Goal: Transaction & Acquisition: Purchase product/service

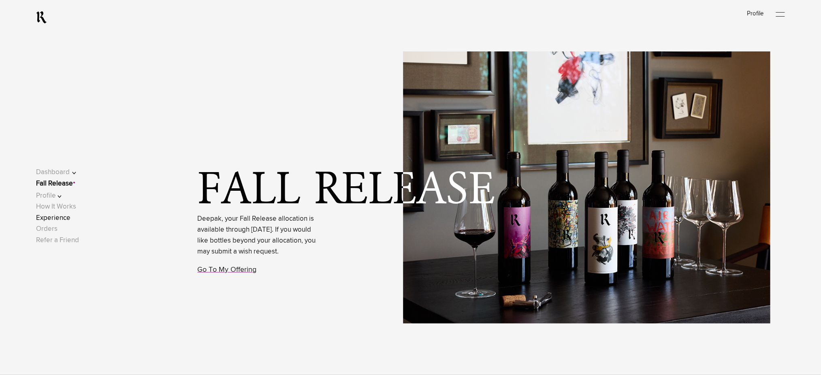
click at [63, 221] on link "Experience" at bounding box center [53, 218] width 34 height 7
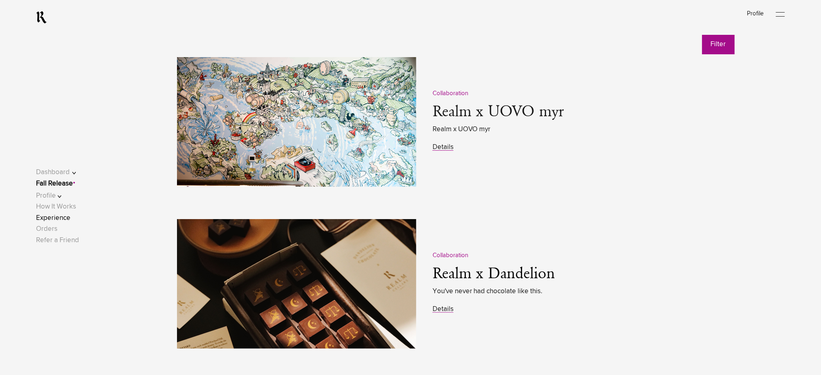
scroll to position [1026, 0]
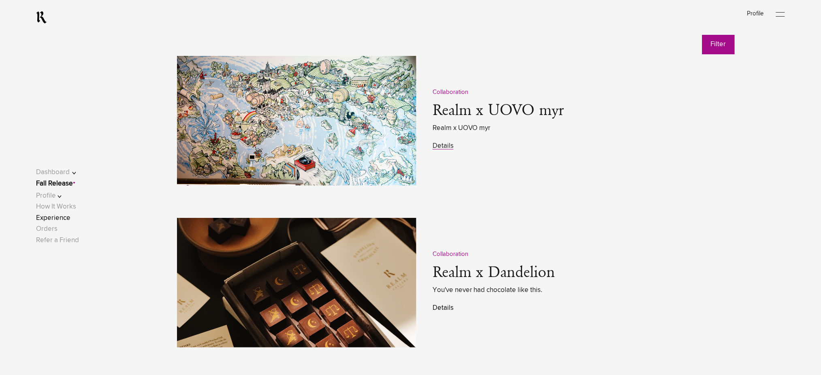
click at [442, 305] on link "Details" at bounding box center [443, 308] width 21 height 7
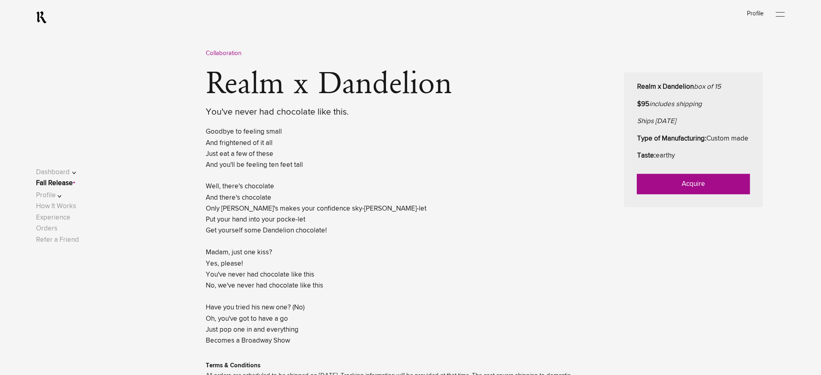
scroll to position [378, 0]
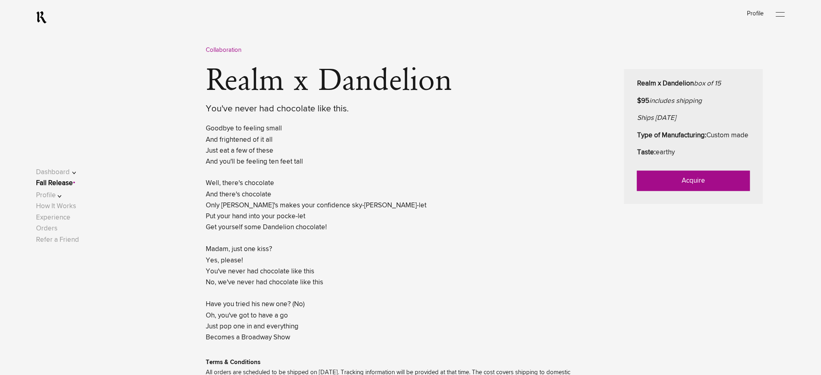
click at [642, 191] on link "Acquire" at bounding box center [693, 181] width 113 height 20
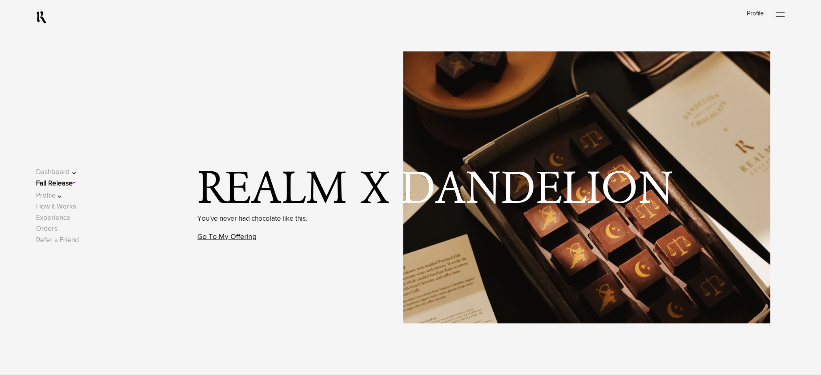
click at [232, 238] on link "Go To My Offering" at bounding box center [227, 236] width 59 height 7
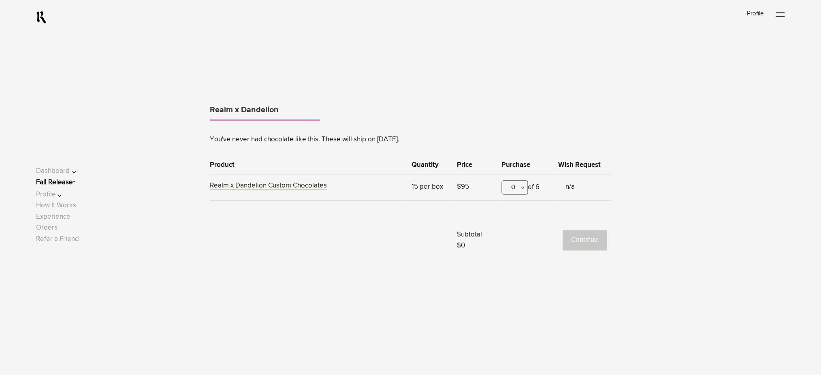
scroll to position [504, 0]
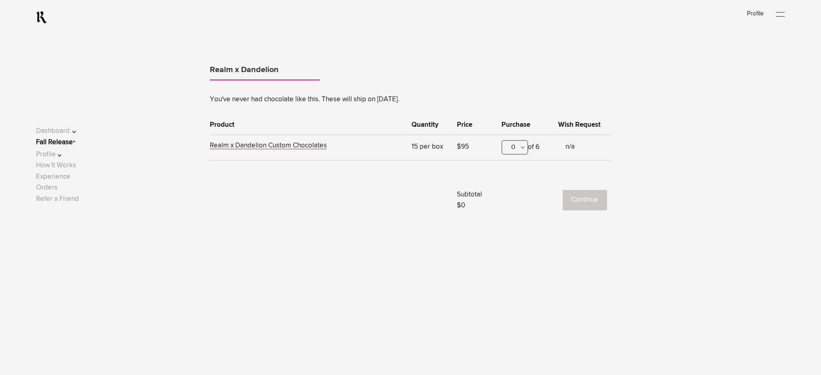
drag, startPoint x: 512, startPoint y: 151, endPoint x: 512, endPoint y: 160, distance: 9.3
click at [512, 151] on div "0" at bounding box center [515, 148] width 26 height 14
click at [516, 180] on div "1" at bounding box center [515, 187] width 26 height 20
click at [582, 203] on button "Continue" at bounding box center [585, 200] width 44 height 20
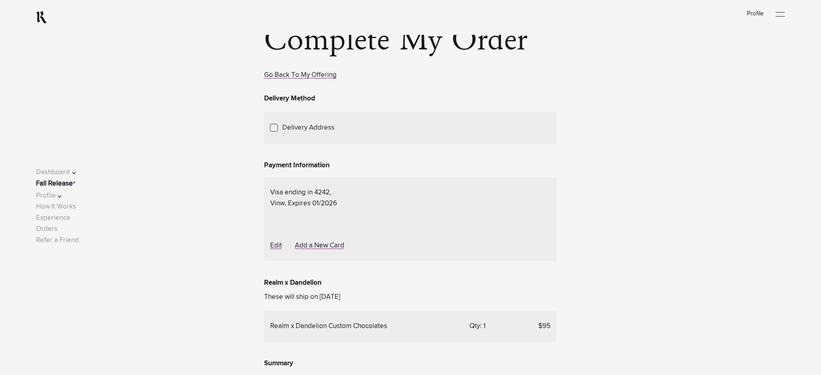
scroll to position [162, 0]
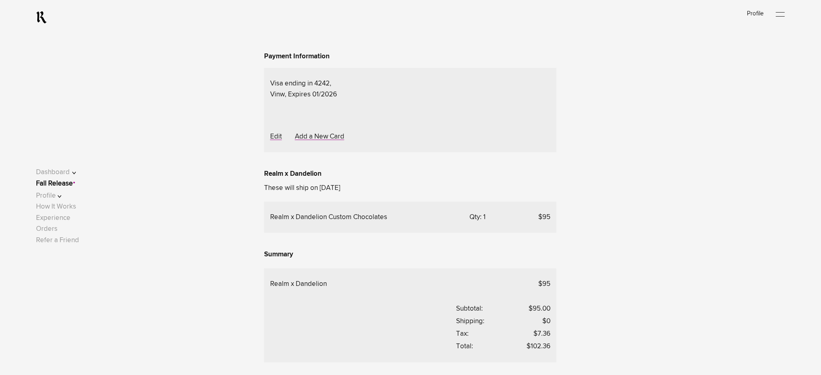
click at [0, 0] on div "Choose Another Saved Shipping Address" at bounding box center [0, 0] width 0 height 0
click at [0, 0] on div "test 2 - [US_STATE], [US_STATE], 10001" at bounding box center [0, 0] width 0 height 0
click at [0, 0] on span "Choose Another Saved Shipping Address" at bounding box center [0, 0] width 0 height 0
click at [0, 0] on div "test 2 - [GEOGRAPHIC_DATA][US_STATE]" at bounding box center [0, 0] width 0 height 0
click at [52, 181] on link "Fall Release" at bounding box center [54, 183] width 37 height 7
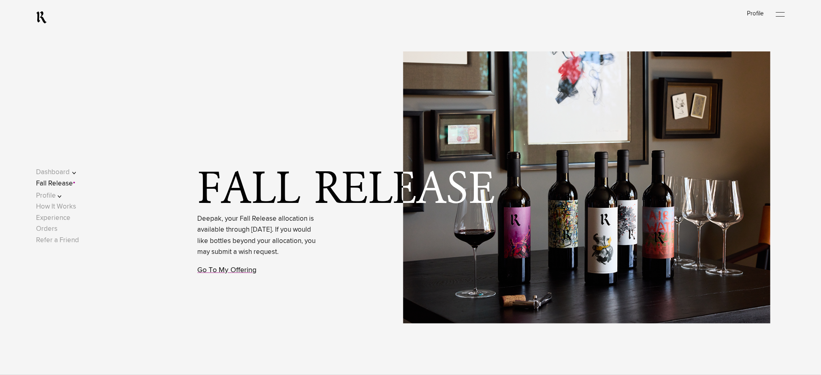
click at [215, 274] on link "Go To My Offering" at bounding box center [227, 270] width 59 height 7
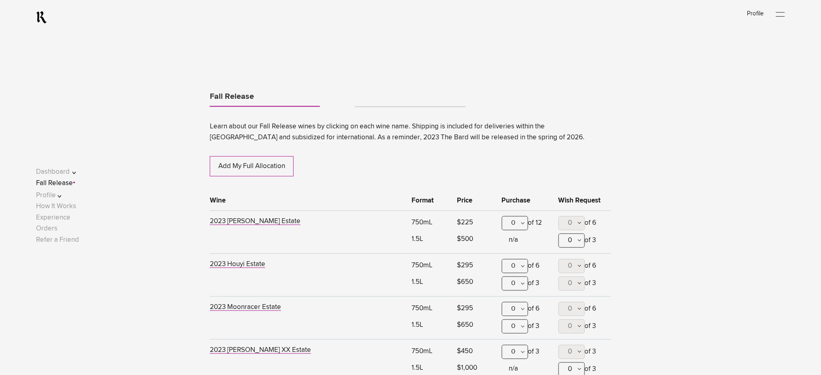
scroll to position [424, 0]
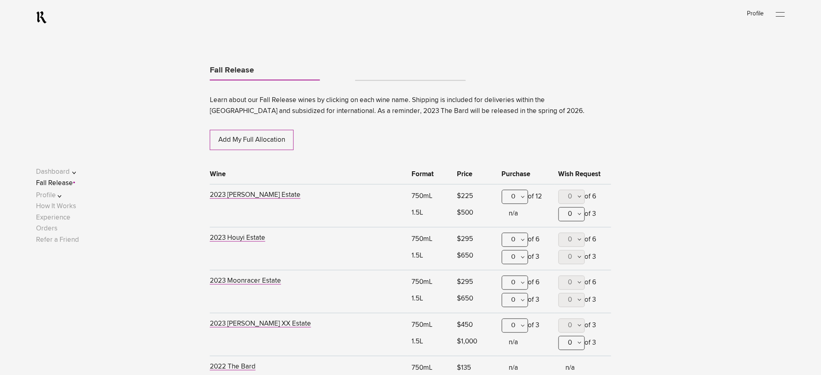
click at [512, 202] on div "0" at bounding box center [515, 197] width 26 height 14
click at [508, 240] on div "1" at bounding box center [515, 237] width 26 height 20
click at [377, 75] on link "Tabs" at bounding box center [410, 77] width 110 height 6
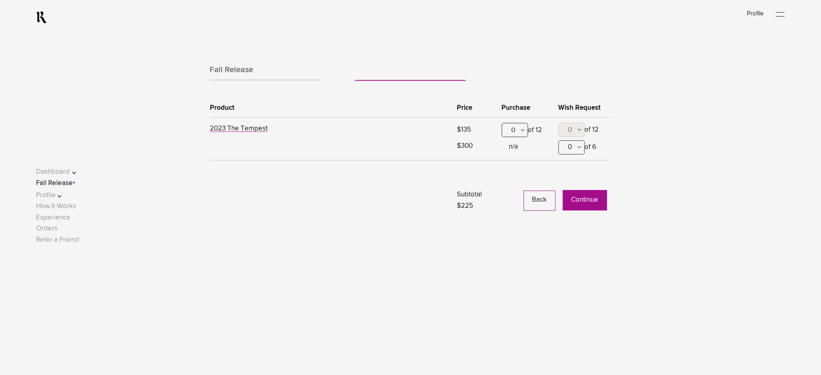
click at [515, 133] on div "0" at bounding box center [515, 130] width 26 height 14
click at [514, 171] on div "1" at bounding box center [515, 170] width 26 height 20
click at [591, 201] on button "Continue" at bounding box center [585, 200] width 44 height 20
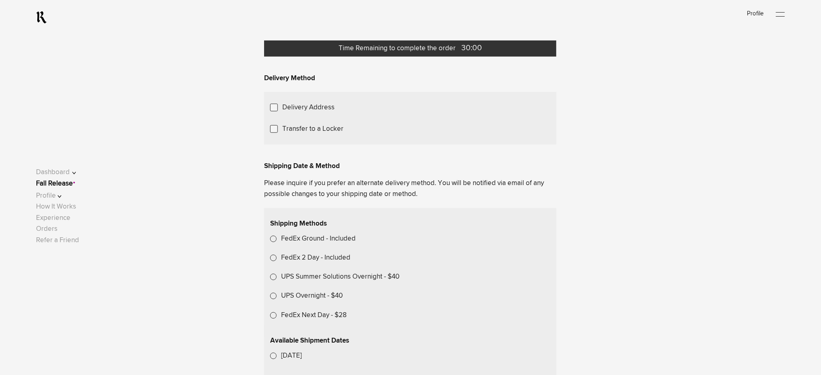
scroll to position [108, 0]
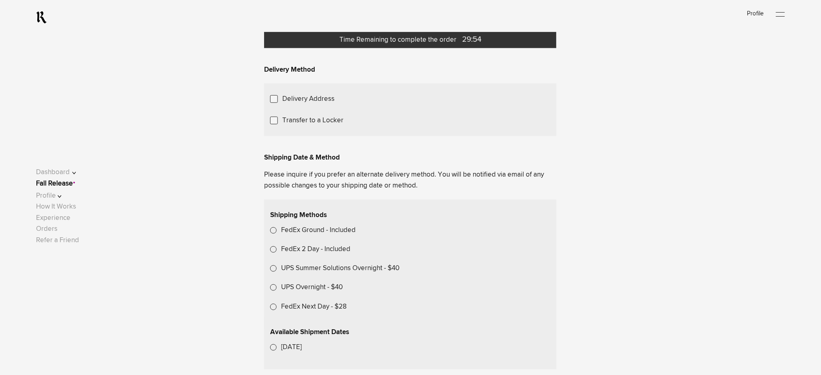
click at [316, 126] on label "Transfer to a Locker" at bounding box center [312, 120] width 61 height 11
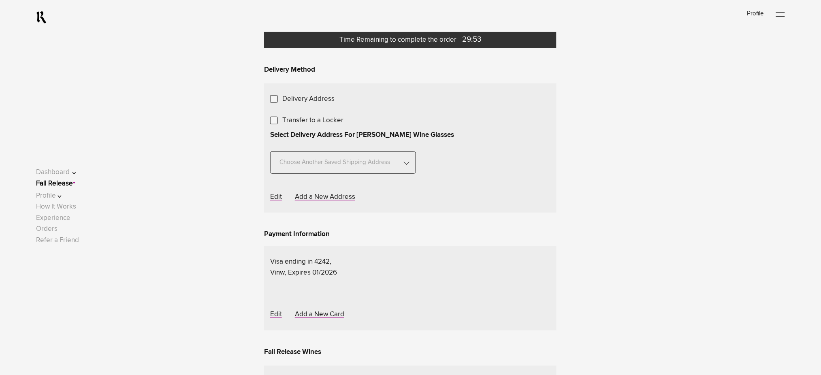
click at [0, 0] on div "Choose A Locker Location" at bounding box center [0, 0] width 0 height 0
click at [0, 0] on div "Transfer to my locker at Domaine Storage" at bounding box center [0, 0] width 0 height 0
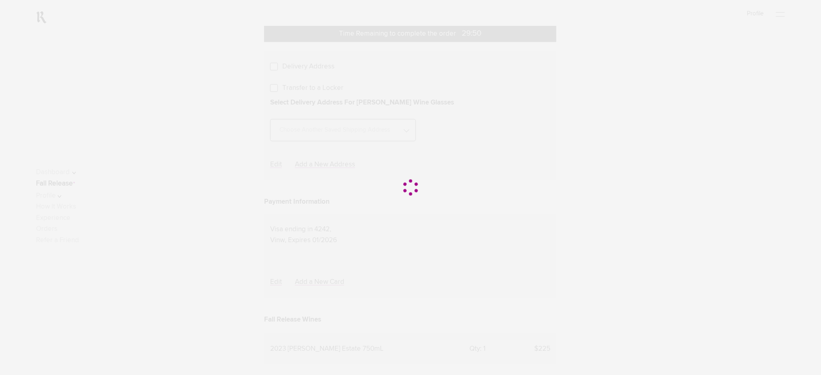
scroll to position [216, 0]
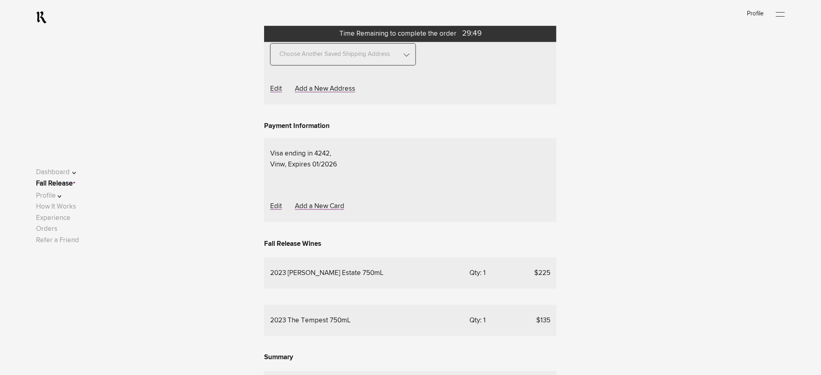
click at [368, 61] on span "Choose Another Saved Shipping Address" at bounding box center [334, 50] width 117 height 22
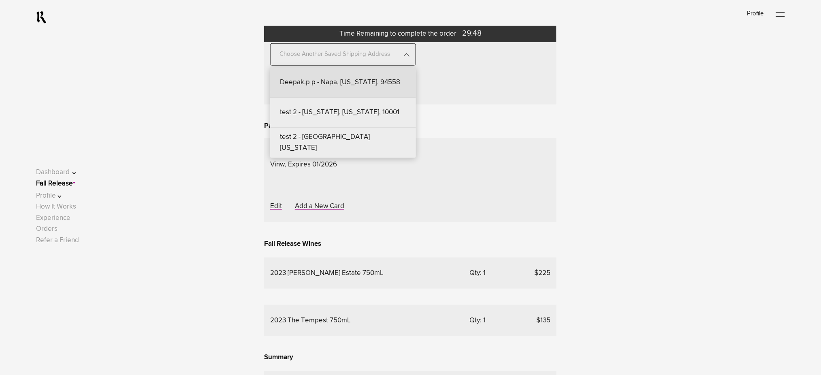
click at [363, 98] on div "Deepak.p p - Napa, [US_STATE], 94558" at bounding box center [343, 83] width 146 height 30
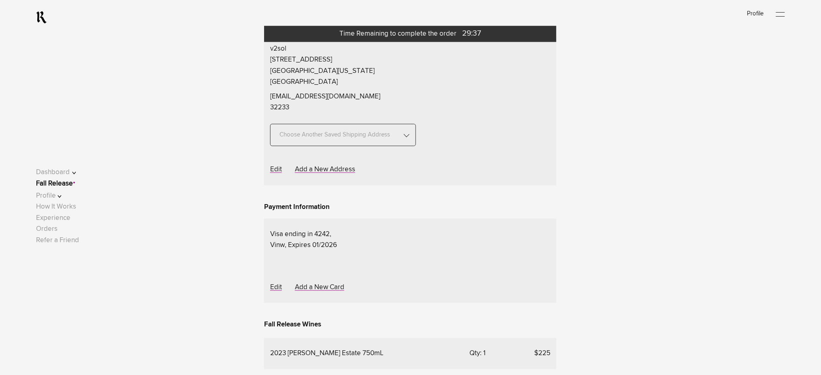
click at [384, 142] on span "Choose Another Saved Shipping Address" at bounding box center [334, 130] width 117 height 22
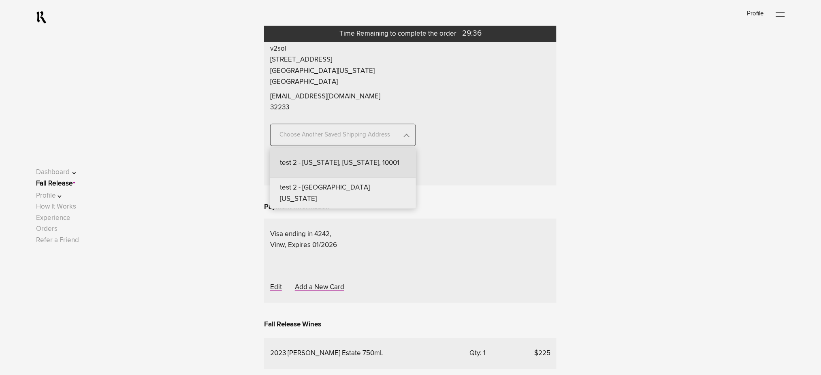
click at [356, 178] on div "test 2 - [US_STATE], [US_STATE], 10001" at bounding box center [343, 163] width 146 height 30
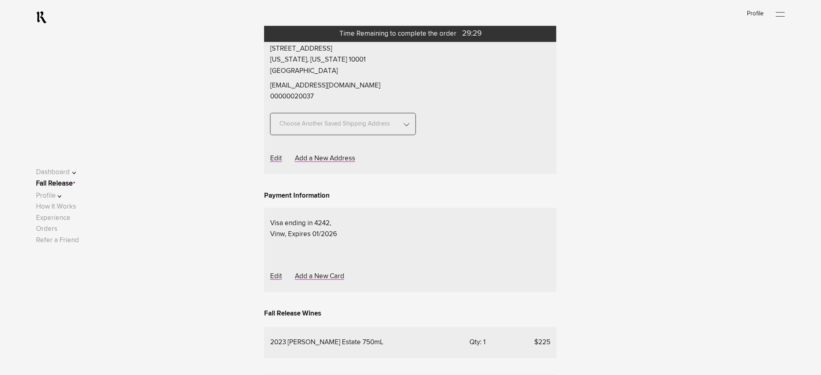
click at [365, 131] on span "Choose Another Saved Shipping Address" at bounding box center [334, 120] width 117 height 22
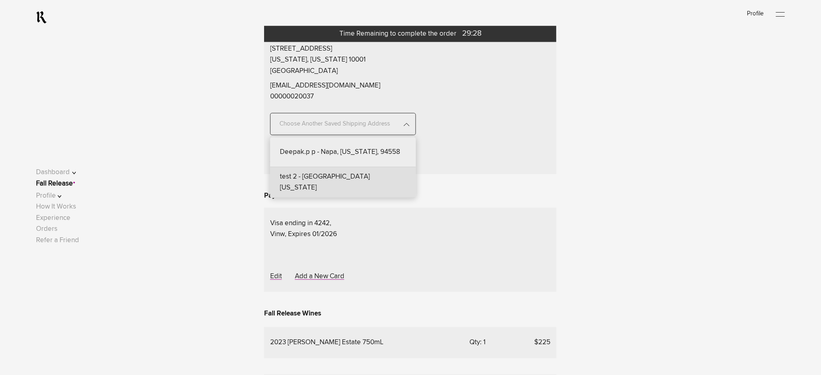
click at [335, 198] on div "test 2 - [GEOGRAPHIC_DATA][US_STATE]" at bounding box center [343, 182] width 146 height 30
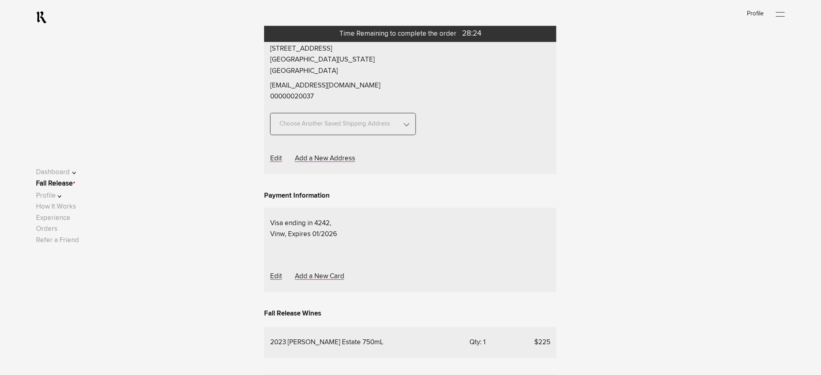
click at [60, 183] on link "Fall Release" at bounding box center [54, 183] width 37 height 7
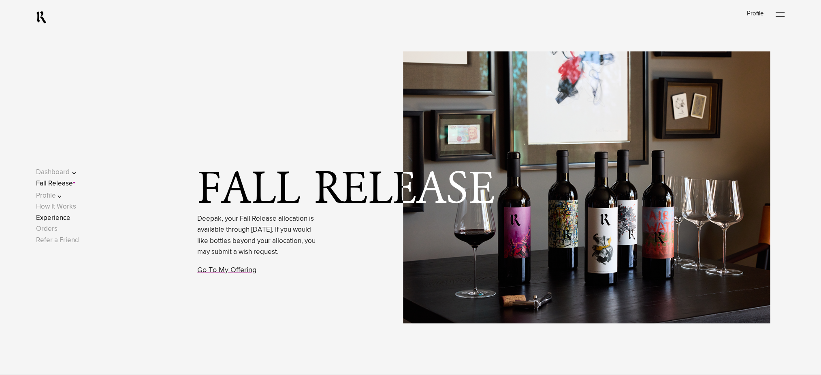
click at [67, 218] on link "Experience" at bounding box center [53, 218] width 34 height 7
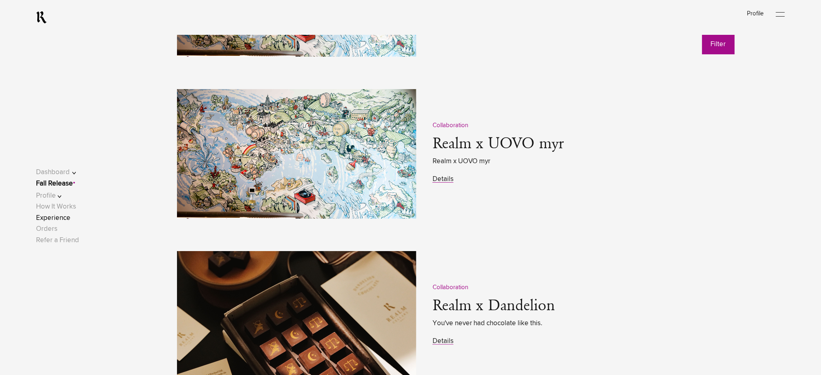
scroll to position [1026, 0]
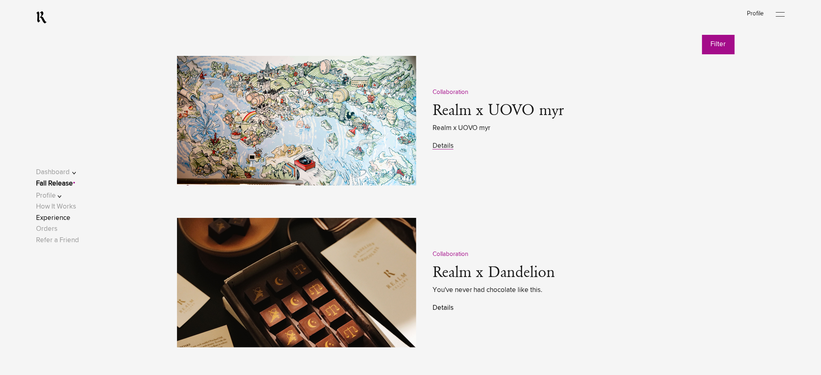
click at [443, 308] on link "Details" at bounding box center [443, 308] width 21 height 7
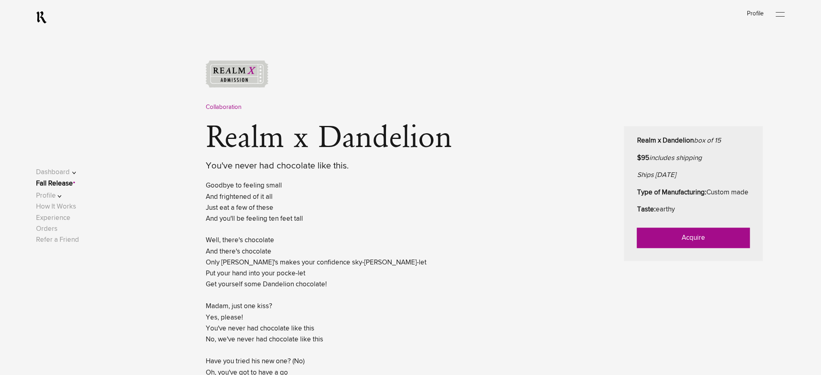
scroll to position [324, 0]
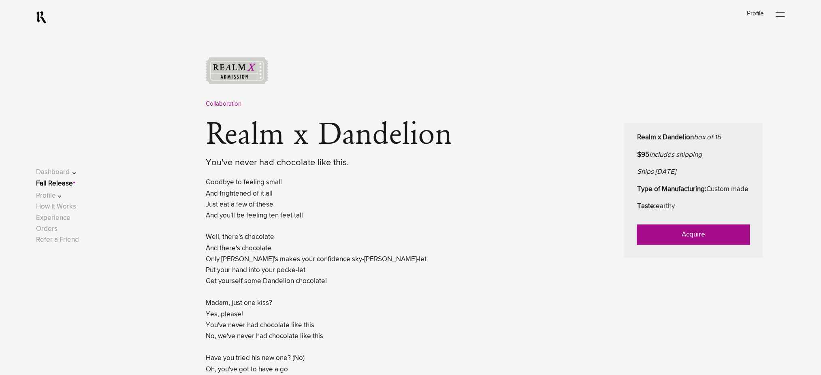
click at [657, 245] on link "Acquire" at bounding box center [693, 235] width 113 height 20
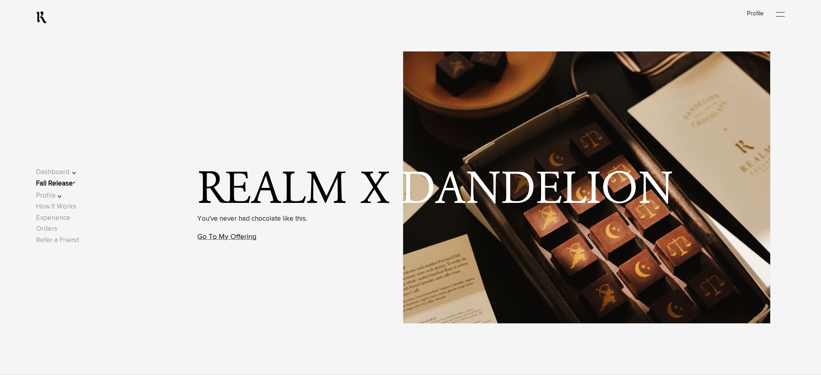
click at [244, 238] on link "Go To My Offering" at bounding box center [227, 236] width 59 height 7
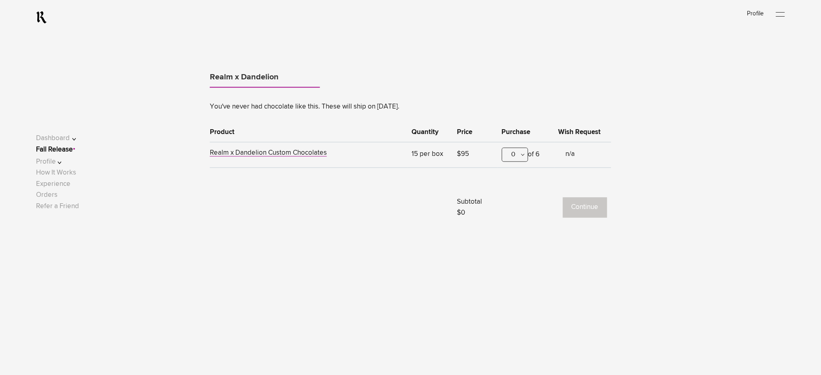
scroll to position [504, 0]
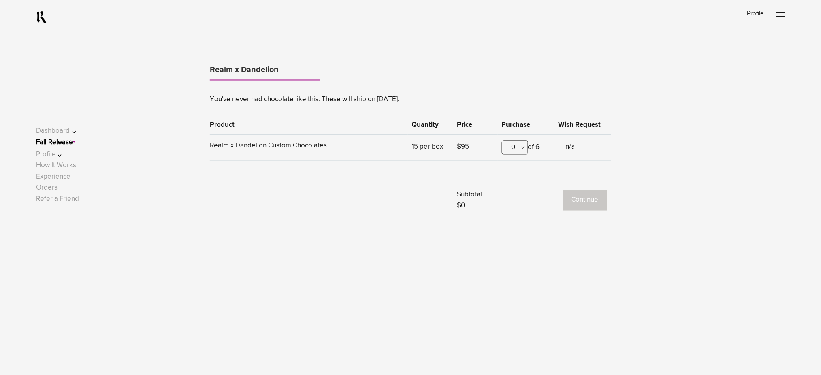
click at [508, 151] on div "0" at bounding box center [515, 148] width 26 height 14
click at [508, 192] on div "1" at bounding box center [515, 187] width 26 height 20
click at [573, 196] on button "Continue" at bounding box center [585, 200] width 44 height 20
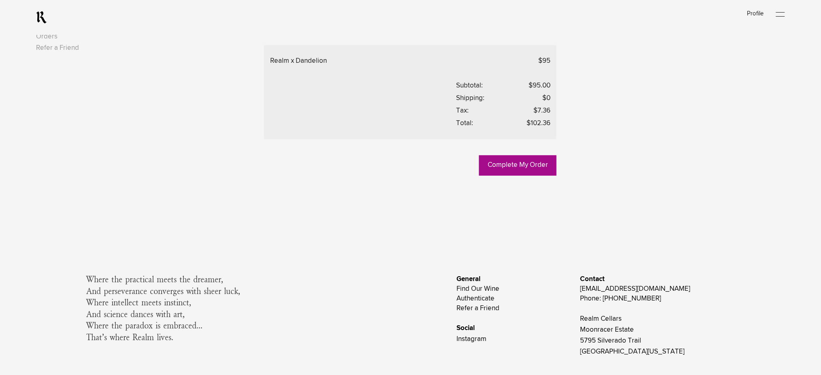
scroll to position [439, 0]
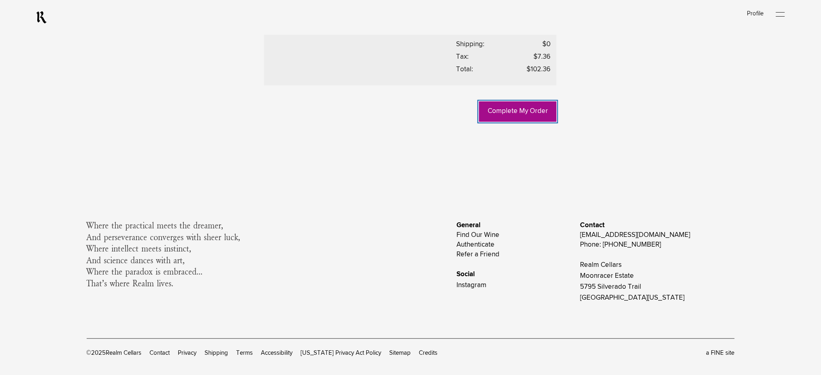
click at [517, 122] on link "Complete My Order" at bounding box center [517, 112] width 77 height 20
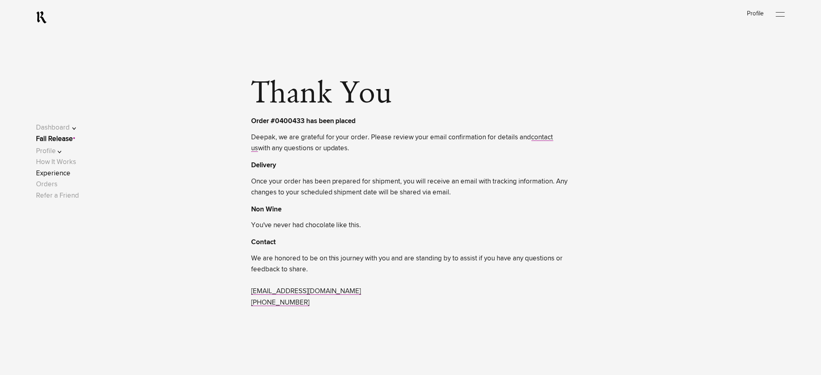
click at [60, 173] on link "Experience" at bounding box center [53, 173] width 34 height 7
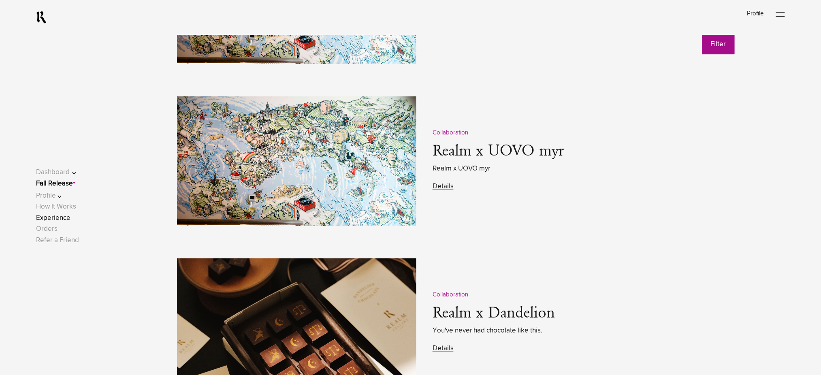
scroll to position [1134, 0]
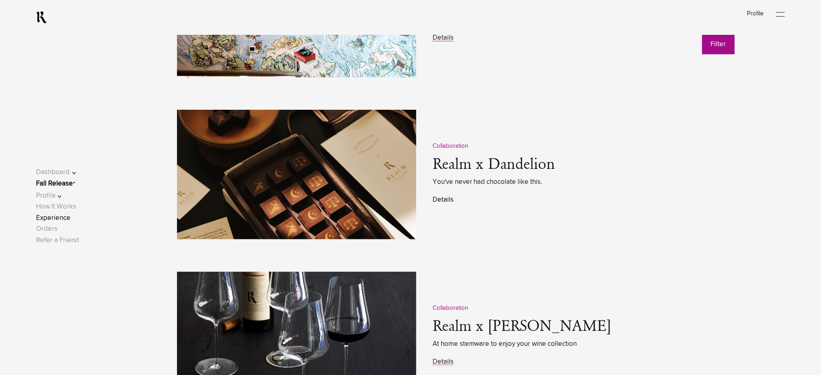
click at [441, 203] on link "Details" at bounding box center [443, 199] width 21 height 7
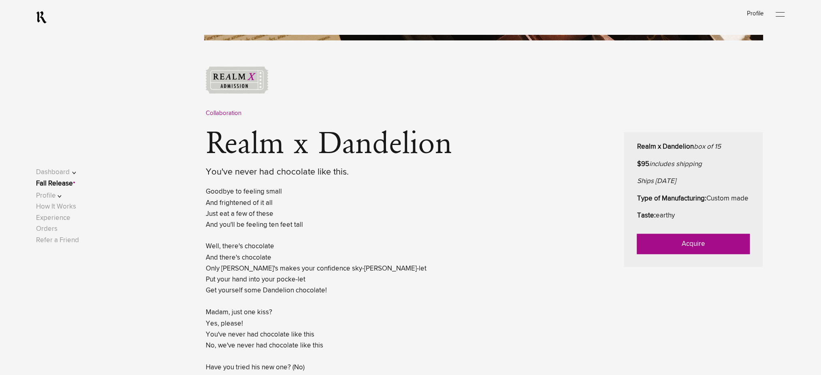
scroll to position [378, 0]
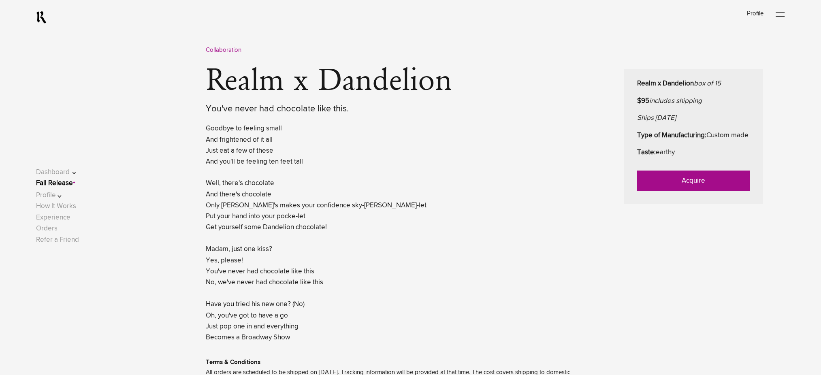
click at [643, 191] on link "Acquire" at bounding box center [693, 181] width 113 height 20
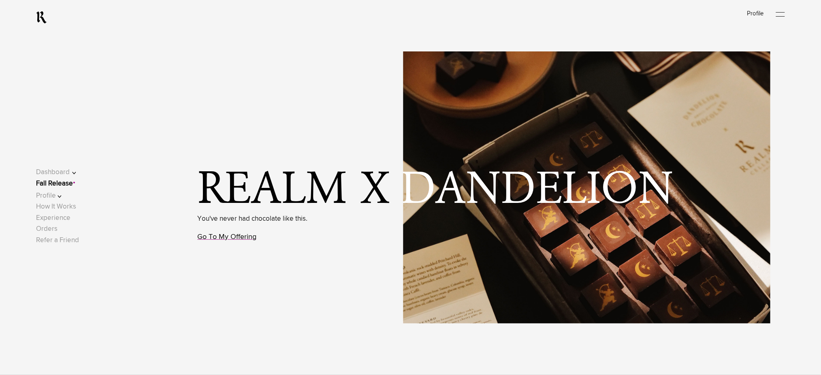
click at [222, 239] on link "Go To My Offering" at bounding box center [227, 236] width 59 height 7
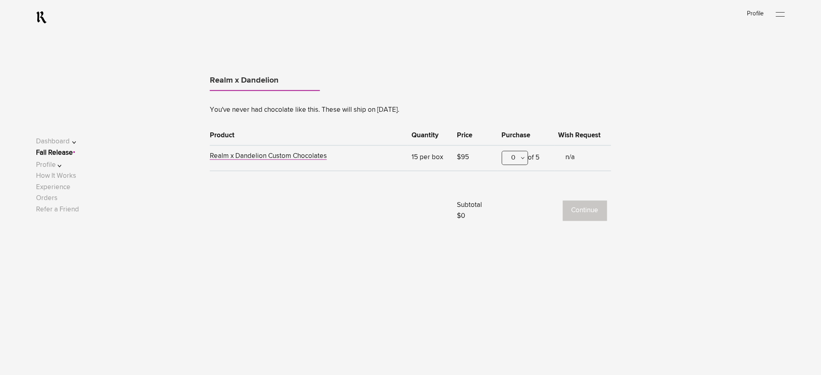
scroll to position [504, 0]
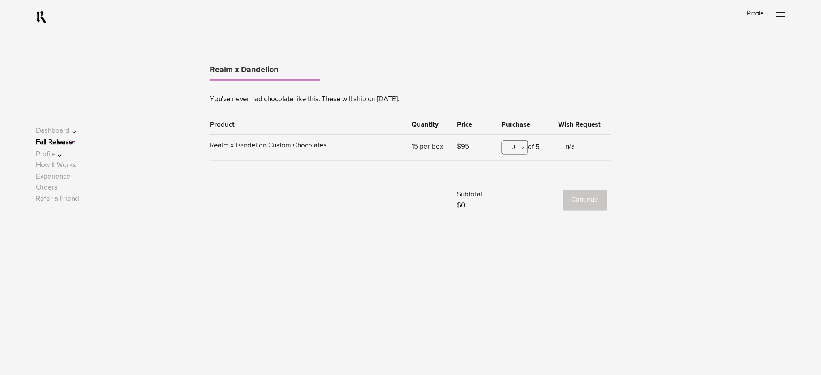
click at [512, 149] on div "0" at bounding box center [515, 148] width 26 height 14
click at [513, 186] on div "1" at bounding box center [515, 187] width 26 height 20
drag, startPoint x: 559, startPoint y: 198, endPoint x: 597, endPoint y: 200, distance: 37.3
click at [578, 200] on div "Continue" at bounding box center [581, 200] width 51 height 20
click at [593, 200] on button "Continue" at bounding box center [585, 200] width 44 height 20
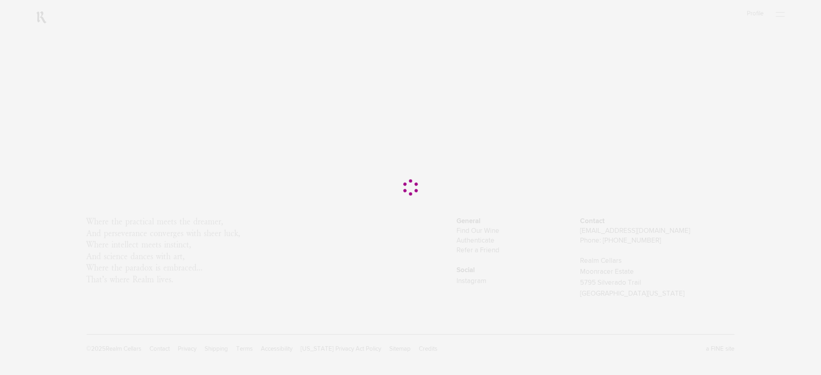
scroll to position [0, 0]
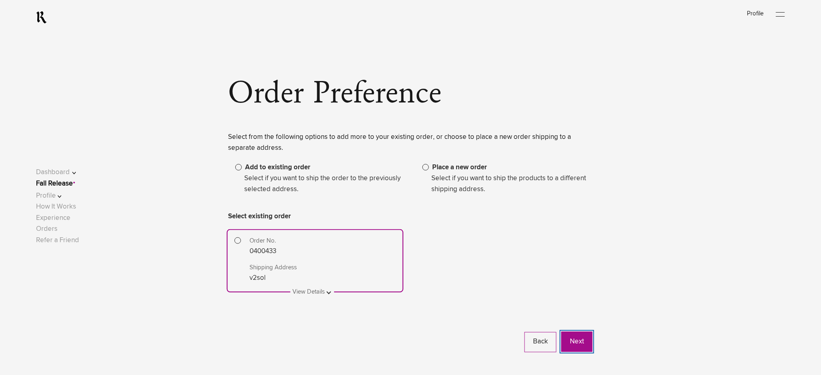
click at [569, 344] on button "Next" at bounding box center [576, 342] width 31 height 20
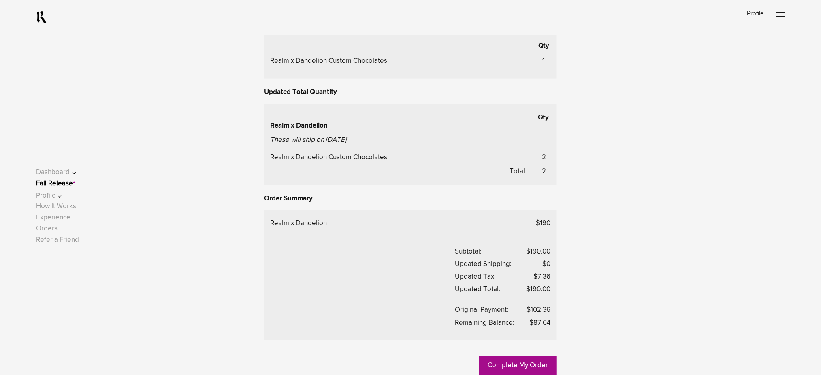
scroll to position [378, 0]
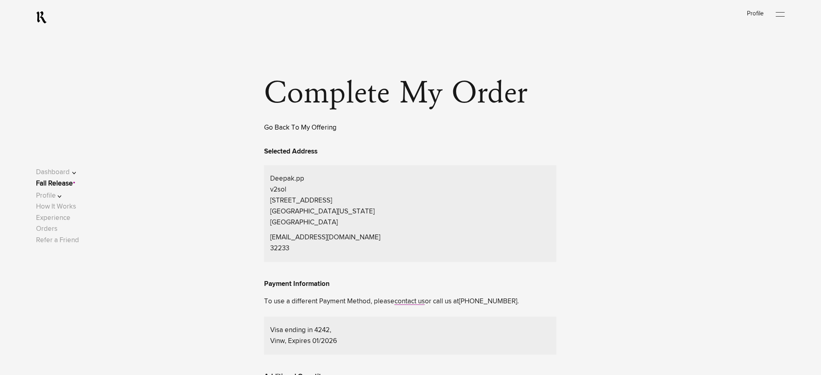
click at [292, 131] on link "Go Back To My Offering" at bounding box center [300, 127] width 73 height 7
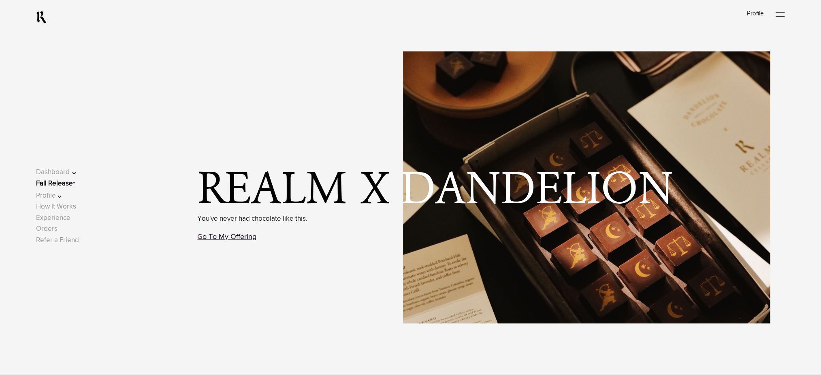
click at [235, 234] on link "Go To My Offering" at bounding box center [227, 236] width 59 height 7
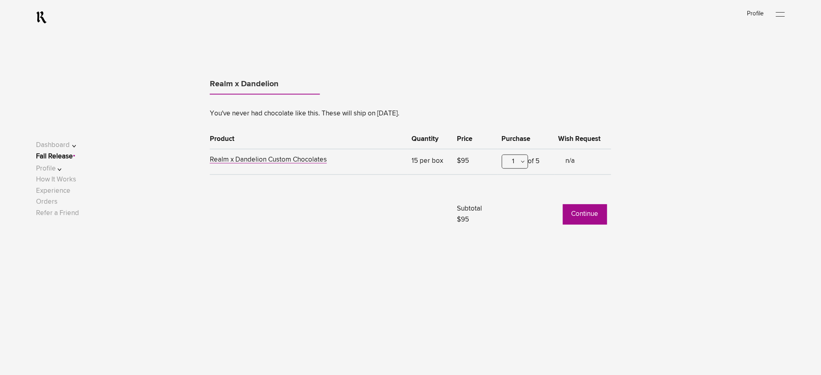
scroll to position [504, 0]
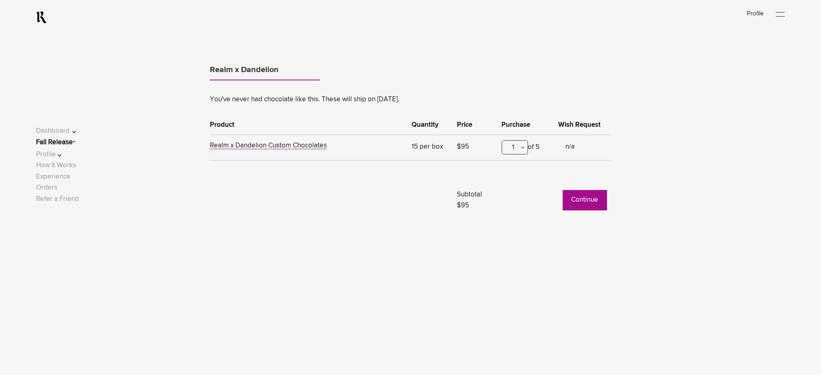
click at [591, 199] on button "Continue" at bounding box center [585, 200] width 44 height 20
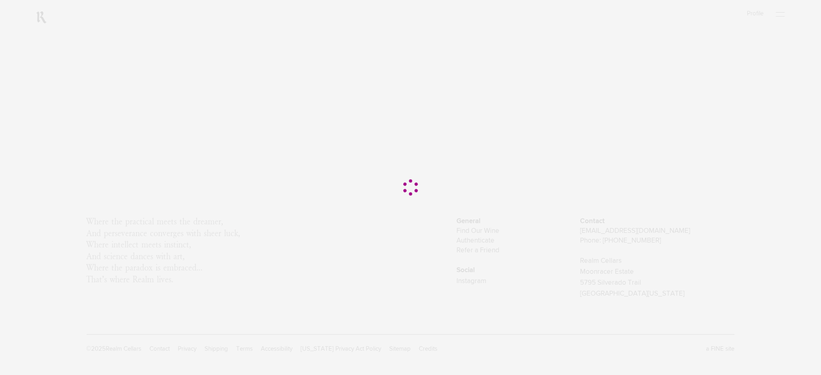
scroll to position [0, 0]
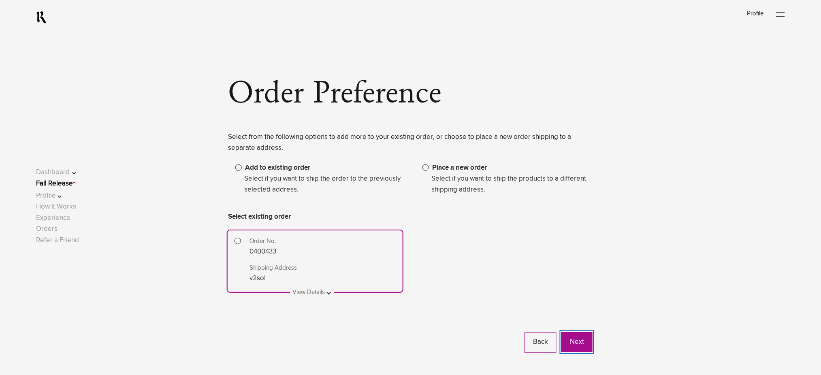
click at [573, 337] on button "Next" at bounding box center [576, 342] width 31 height 20
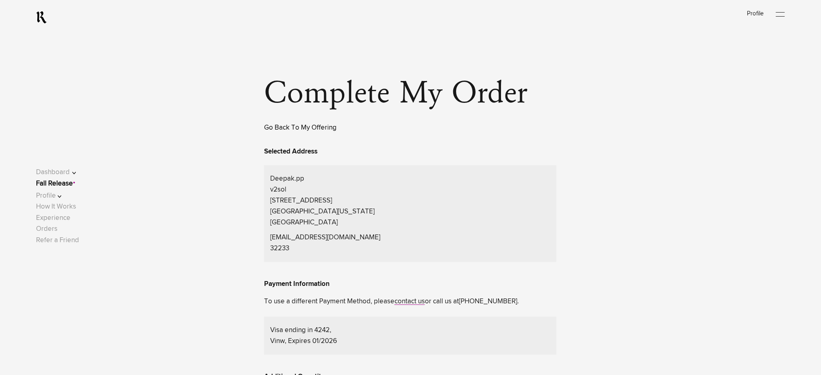
click at [287, 130] on link "Go Back To My Offering" at bounding box center [300, 127] width 73 height 7
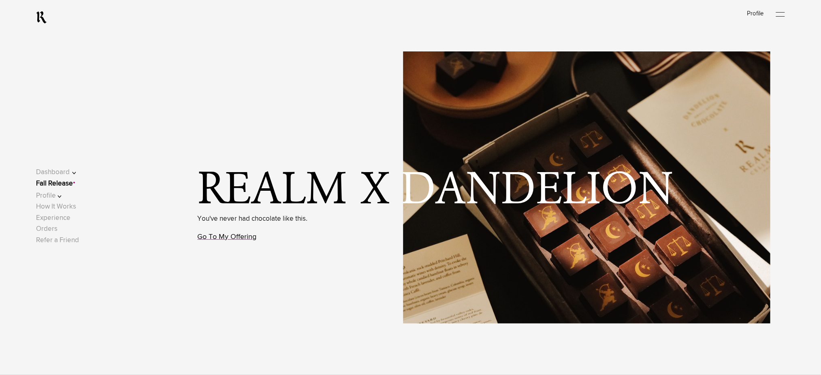
click at [233, 240] on link "Go To My Offering" at bounding box center [227, 236] width 59 height 7
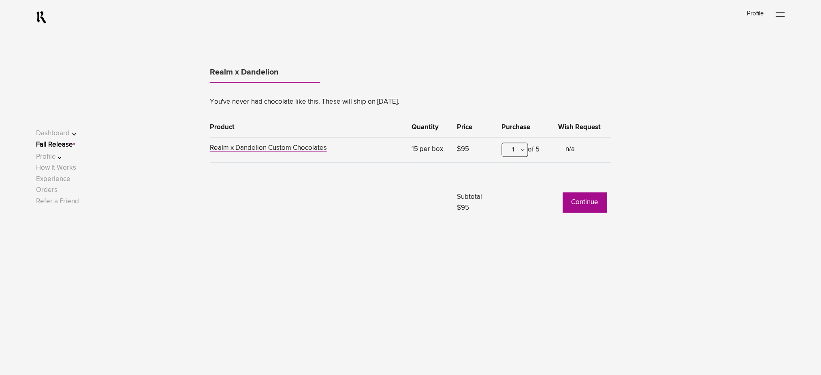
scroll to position [504, 0]
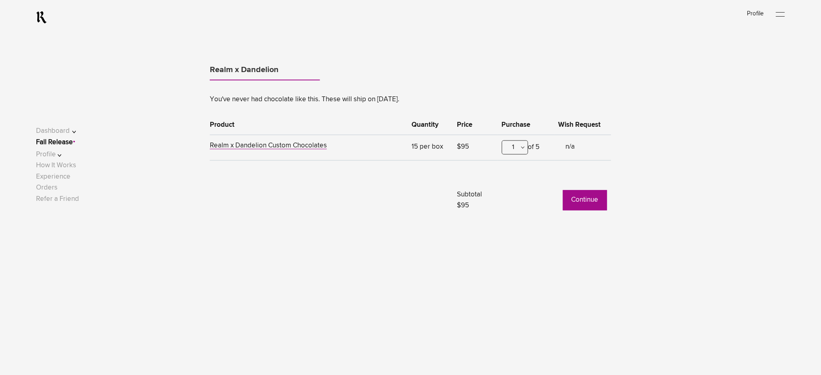
click at [572, 200] on button "Continue" at bounding box center [585, 200] width 44 height 20
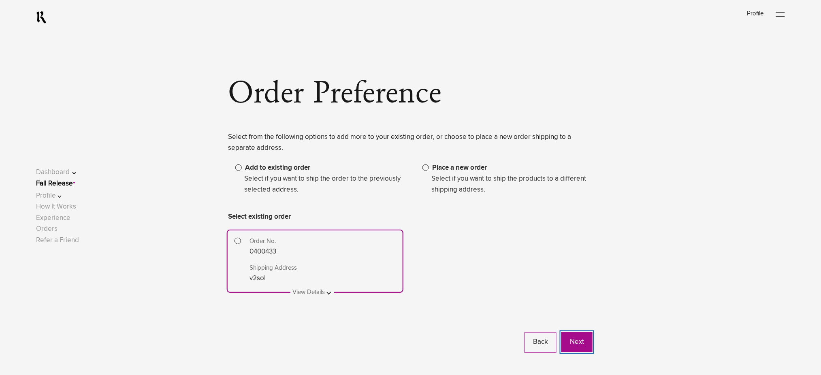
click at [572, 343] on button "Next" at bounding box center [576, 342] width 31 height 20
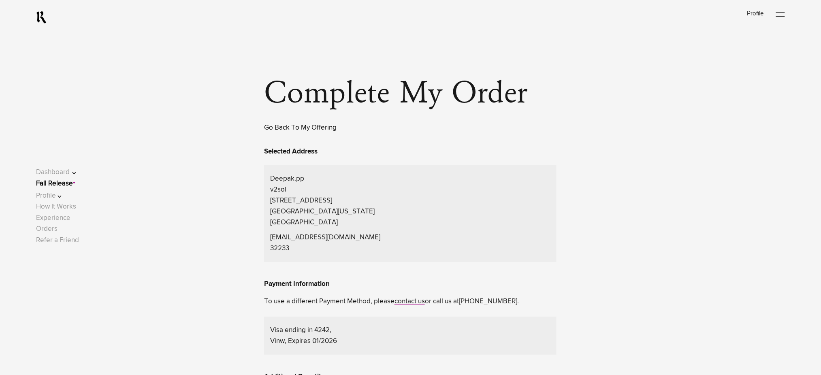
click at [279, 130] on link "Go Back To My Offering" at bounding box center [300, 127] width 73 height 7
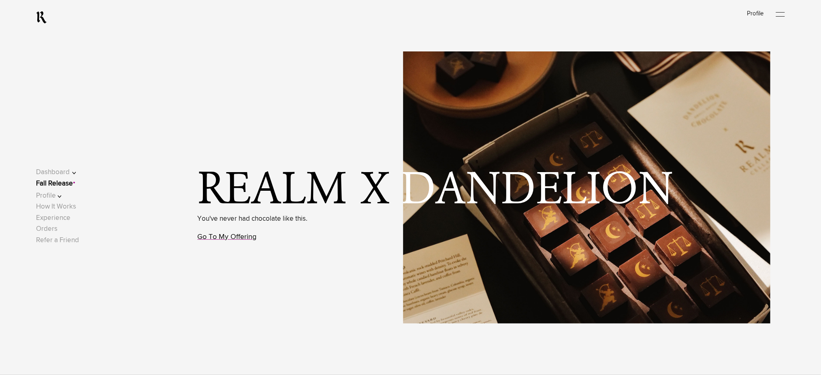
click at [228, 239] on link "Go To My Offering" at bounding box center [227, 236] width 59 height 7
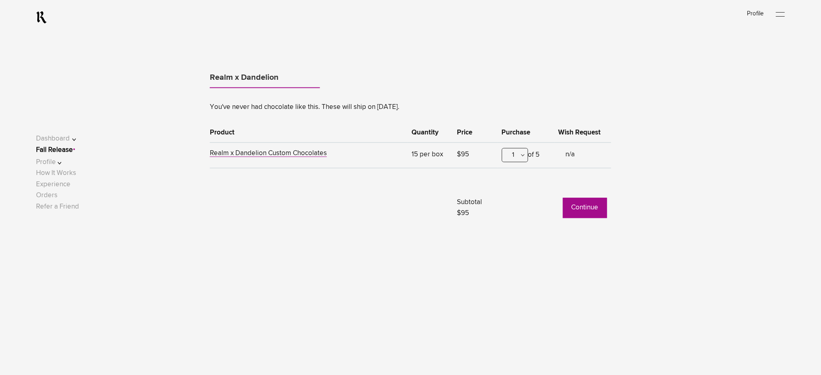
scroll to position [504, 0]
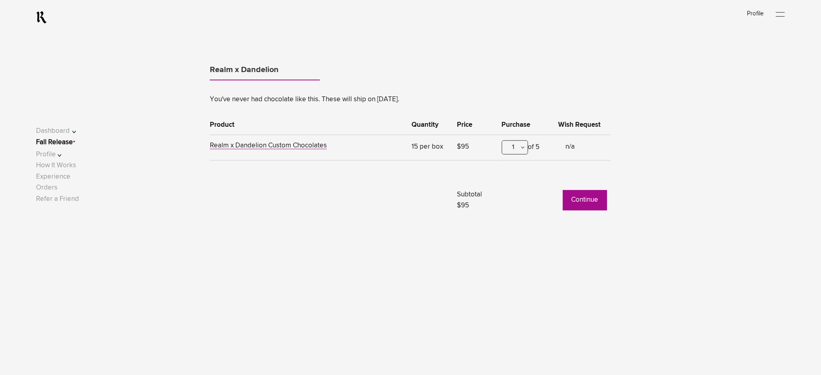
click at [579, 197] on button "Continue" at bounding box center [585, 200] width 44 height 20
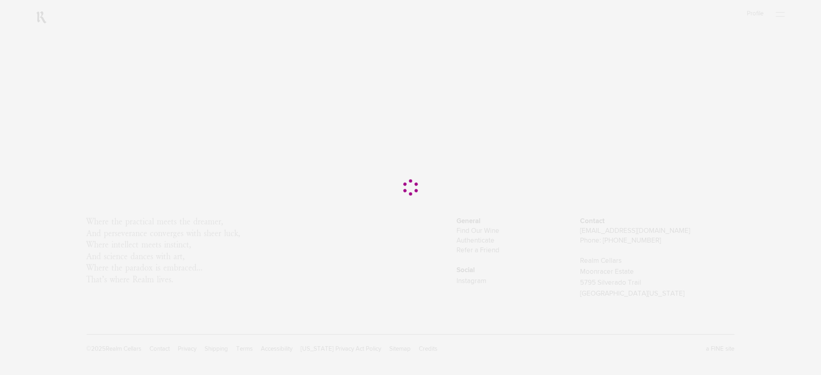
scroll to position [0, 0]
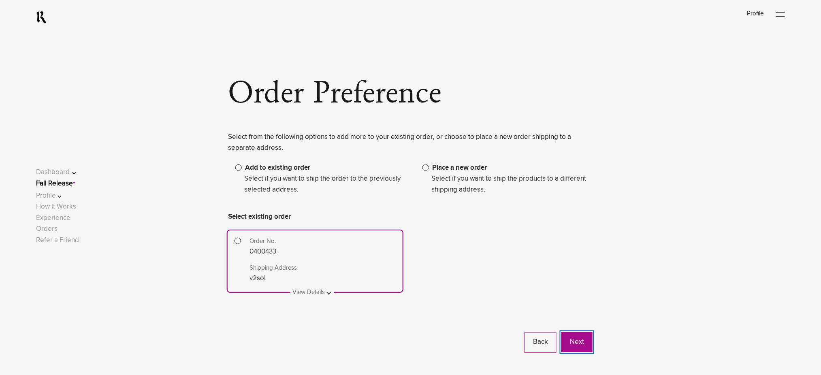
click at [572, 339] on button "Next" at bounding box center [576, 342] width 31 height 20
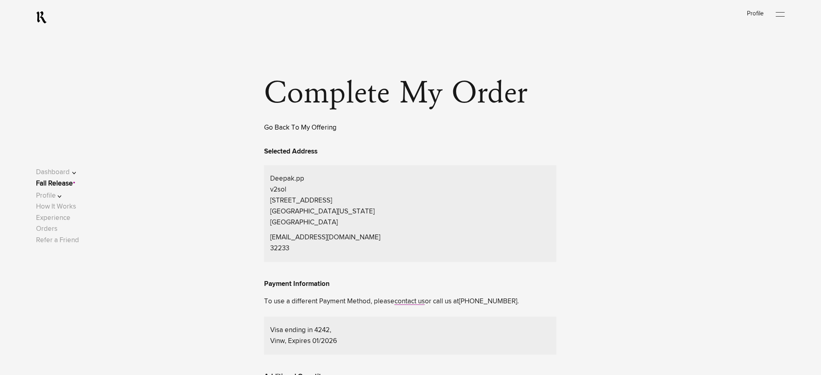
click at [280, 128] on link "Go Back To My Offering" at bounding box center [300, 127] width 73 height 7
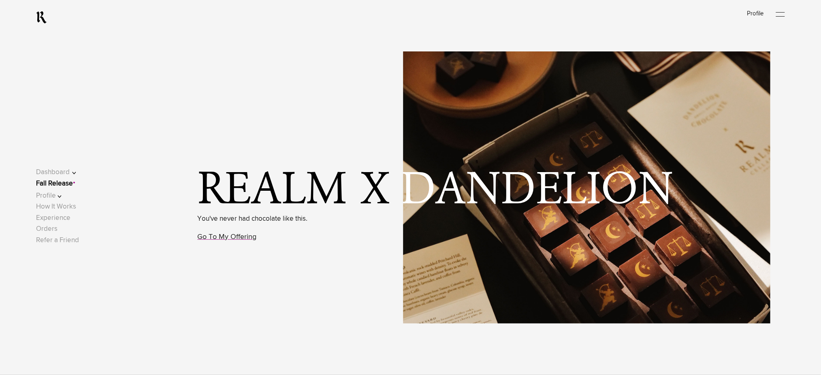
click at [65, 182] on link "Fall Release" at bounding box center [54, 183] width 37 height 7
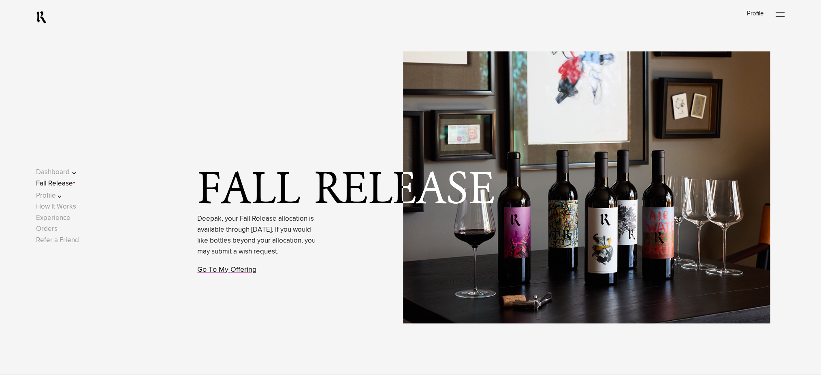
click at [242, 273] on link "Go To My Offering" at bounding box center [227, 269] width 59 height 7
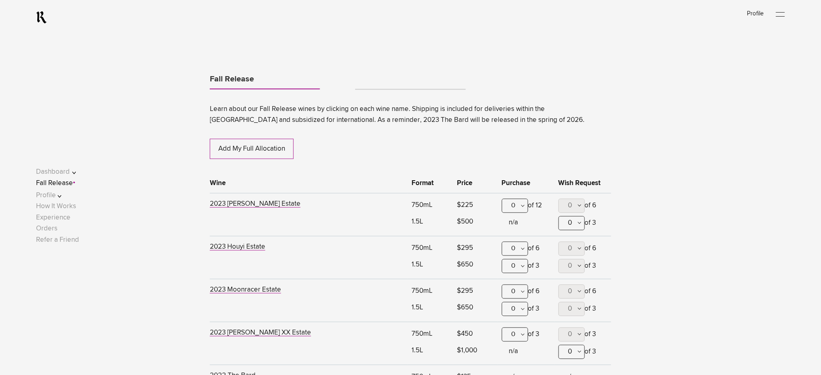
scroll to position [424, 0]
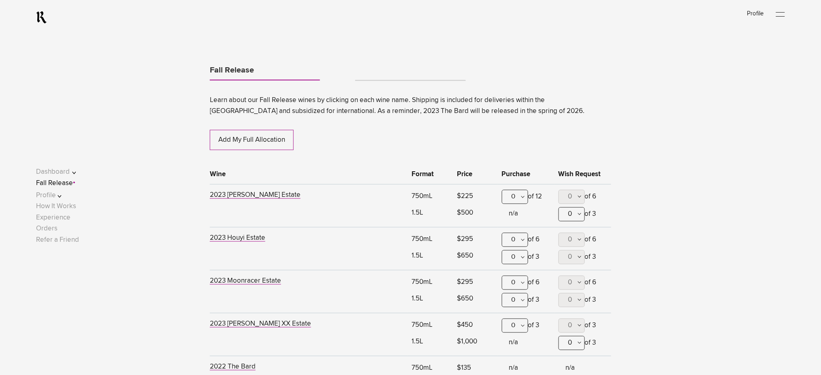
click at [523, 198] on div "0" at bounding box center [515, 197] width 26 height 14
click at [515, 237] on div "1" at bounding box center [515, 237] width 26 height 20
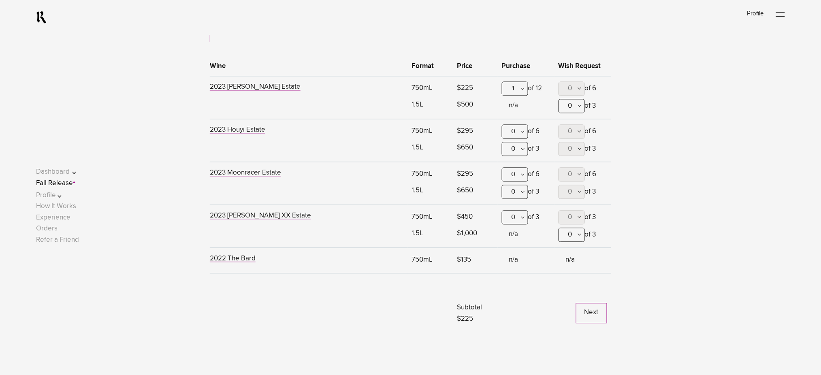
click at [584, 310] on button "Next" at bounding box center [591, 313] width 31 height 20
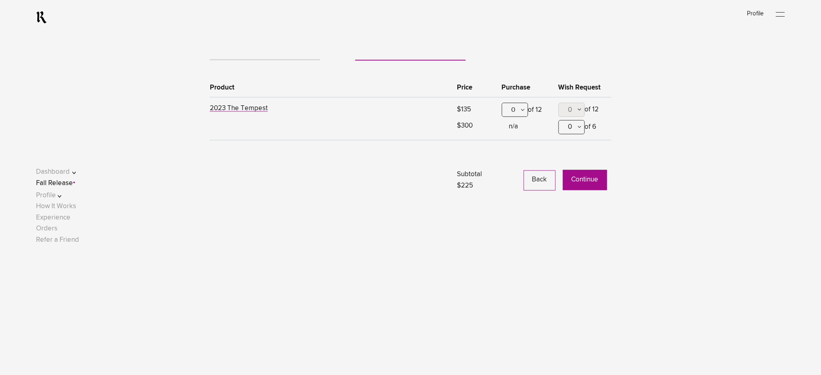
scroll to position [424, 0]
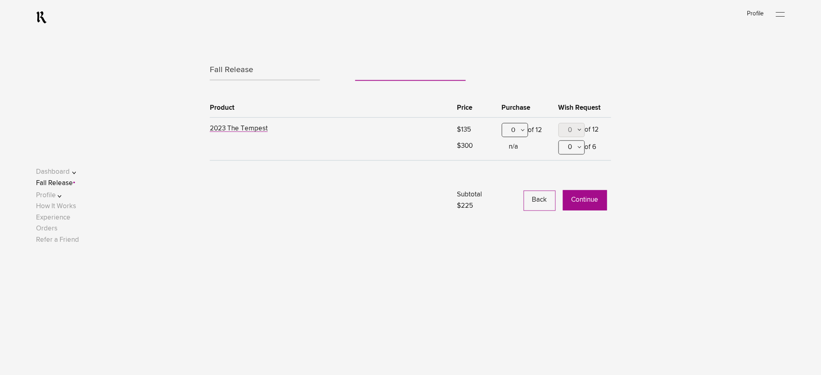
click at [577, 203] on button "Continue" at bounding box center [585, 200] width 44 height 20
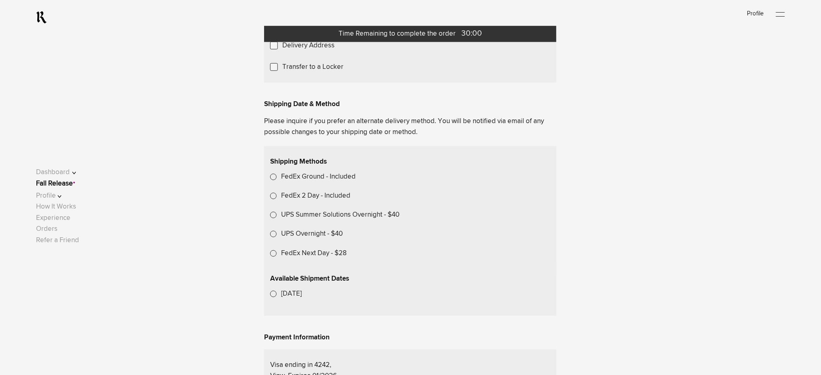
scroll to position [162, 0]
click at [318, 72] on label "Transfer to a Locker" at bounding box center [312, 66] width 61 height 11
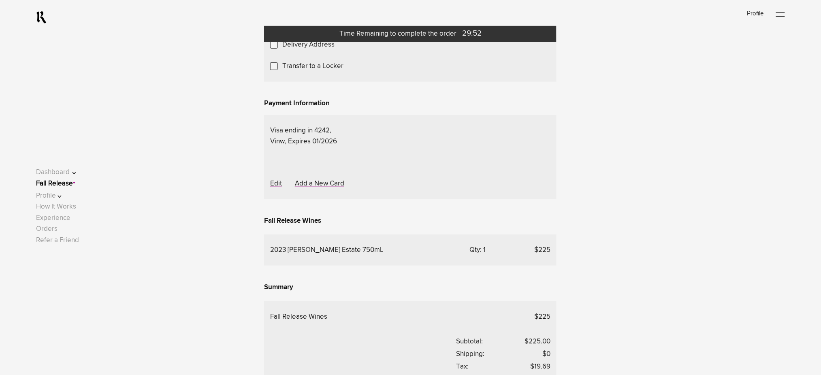
click at [0, 0] on span "Choose A Locker Location" at bounding box center [0, 0] width 0 height 0
click at [0, 0] on div "Transfer to my locker at Domaine Storage" at bounding box center [0, 0] width 0 height 0
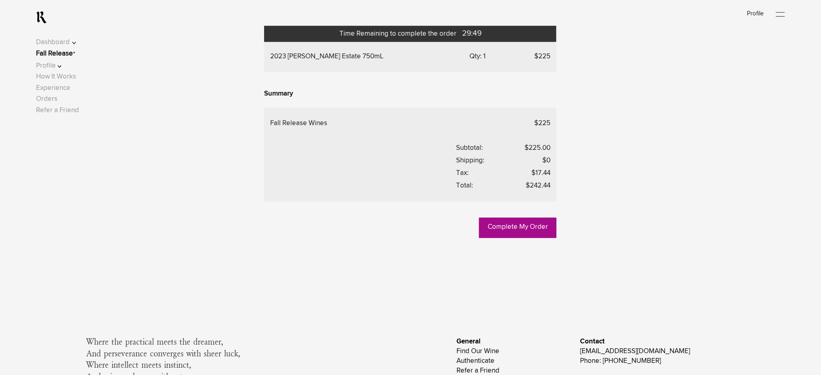
scroll to position [378, 0]
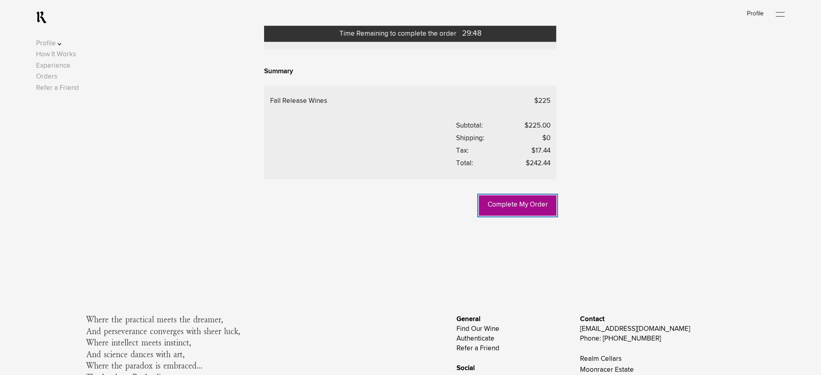
click at [506, 216] on link "Complete My Order" at bounding box center [517, 206] width 77 height 20
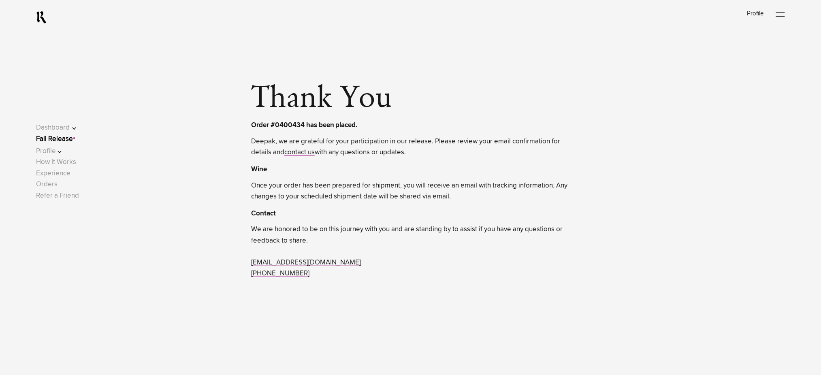
click at [73, 136] on link "Fall Release" at bounding box center [54, 139] width 37 height 7
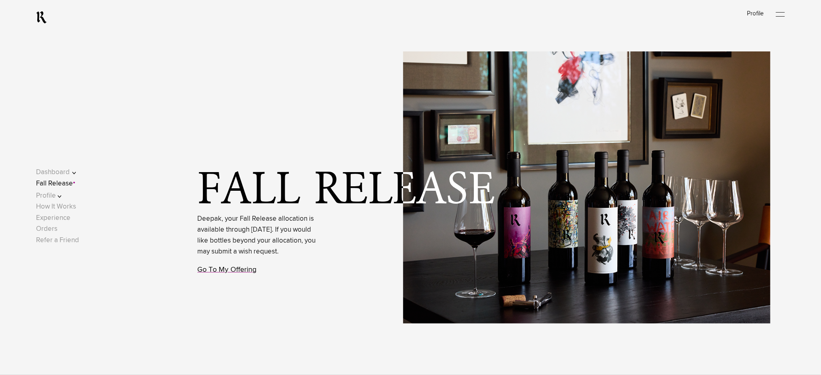
click at [221, 273] on link "Go To My Offering" at bounding box center [227, 269] width 59 height 7
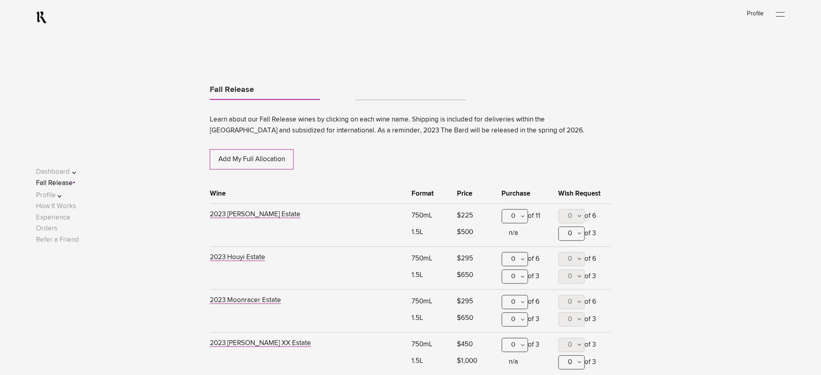
scroll to position [424, 0]
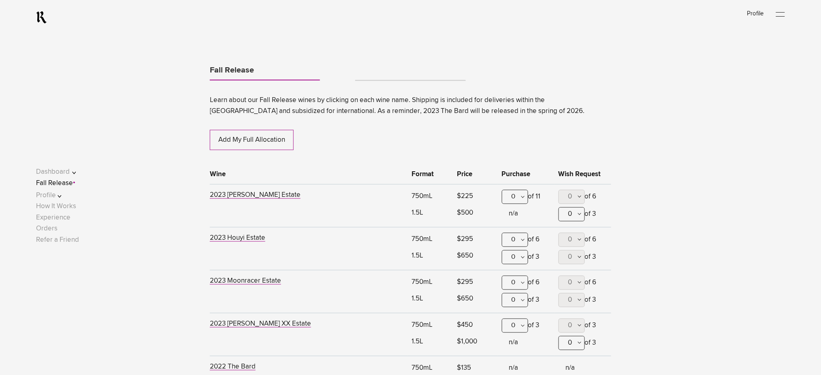
click at [518, 195] on div "0" at bounding box center [515, 197] width 26 height 14
click at [380, 70] on div at bounding box center [410, 187] width 821 height 375
click at [380, 75] on link "Tabs" at bounding box center [410, 77] width 110 height 6
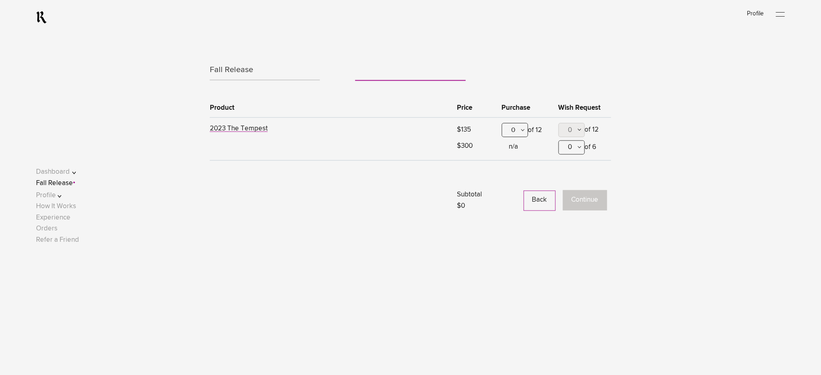
click at [513, 128] on div "0" at bounding box center [515, 130] width 26 height 14
click at [515, 167] on div "1" at bounding box center [515, 170] width 26 height 20
click at [572, 196] on button "Continue" at bounding box center [585, 200] width 44 height 20
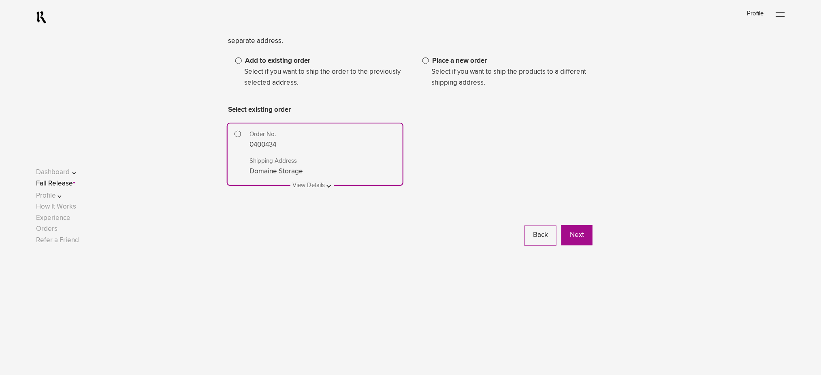
scroll to position [108, 0]
click at [582, 234] on button "Next" at bounding box center [576, 234] width 31 height 20
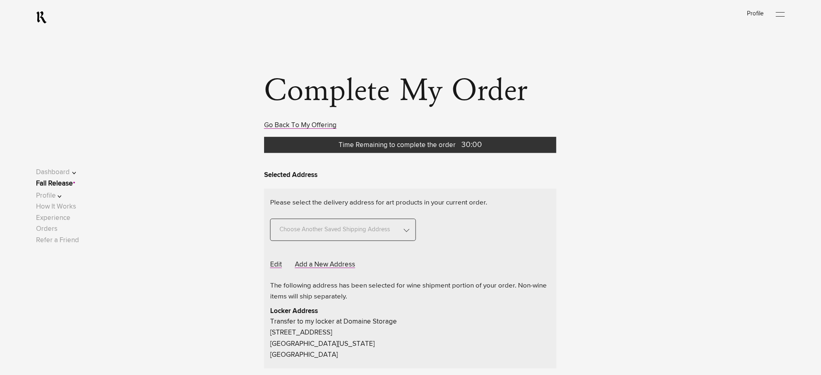
scroll to position [108, 0]
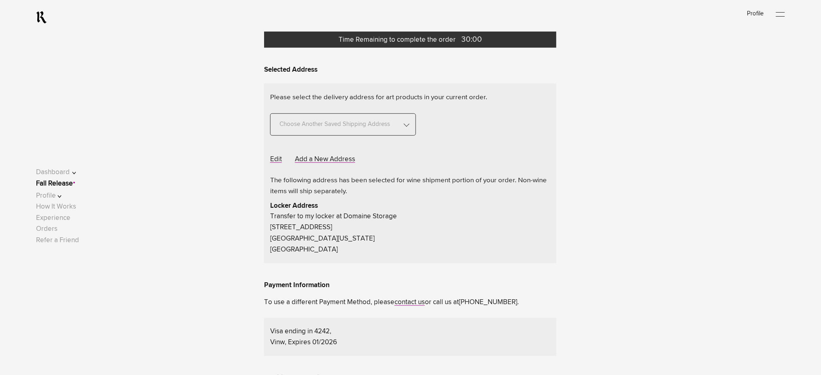
click at [384, 125] on span "Choose Another Saved Shipping Address" at bounding box center [334, 120] width 117 height 22
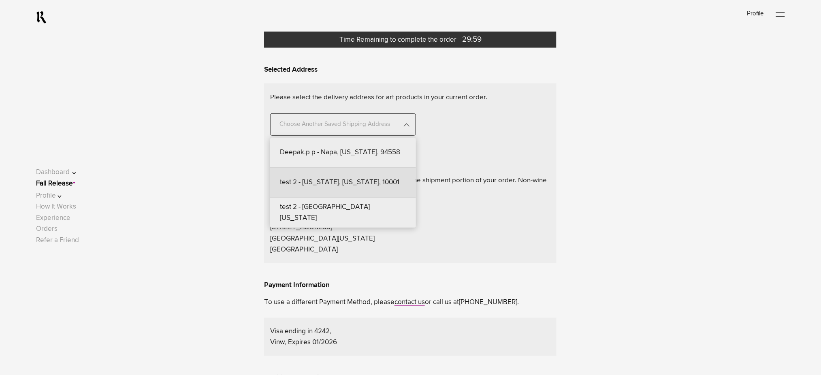
click at [369, 185] on div "test 2 - [US_STATE], [US_STATE], 10001" at bounding box center [343, 183] width 146 height 30
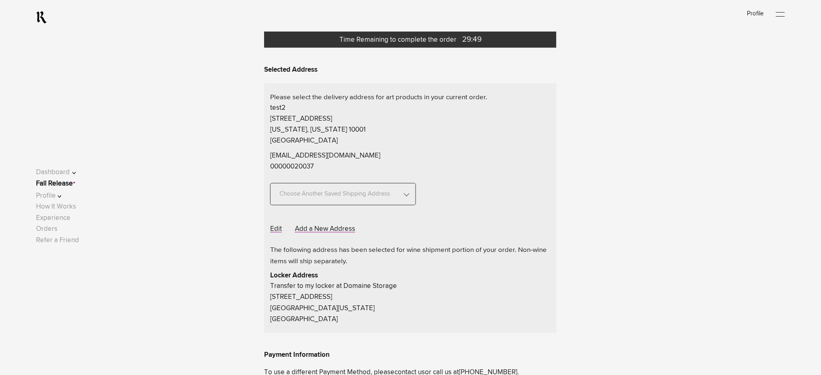
click at [396, 197] on div "Choose Another Saved Shipping Address" at bounding box center [343, 194] width 146 height 22
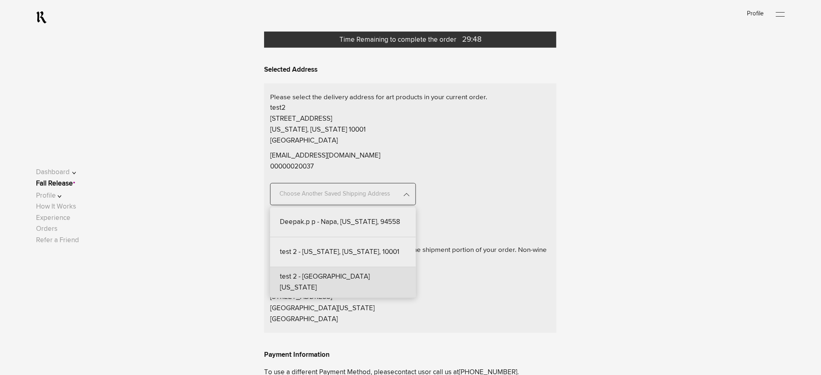
click at [345, 283] on div "test 2 - [GEOGRAPHIC_DATA][US_STATE]" at bounding box center [343, 282] width 146 height 30
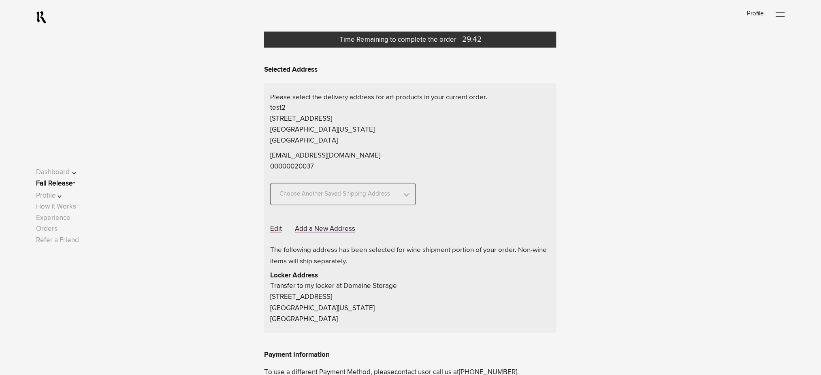
click at [342, 198] on span "Choose Another Saved Shipping Address" at bounding box center [334, 190] width 117 height 22
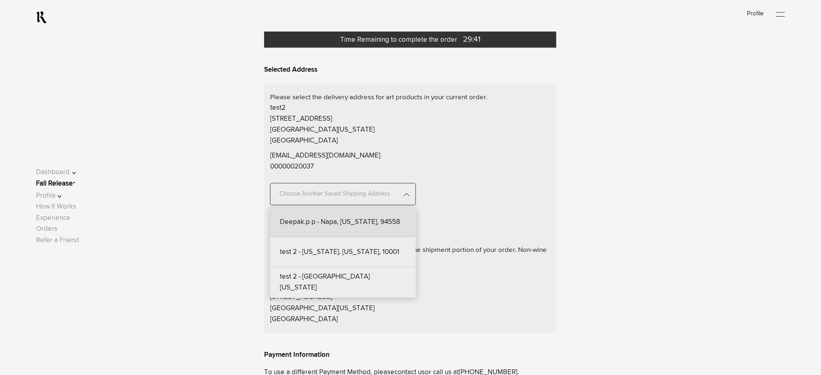
click at [339, 227] on div "Deepak.p p - Napa, [US_STATE], 94558" at bounding box center [343, 222] width 146 height 30
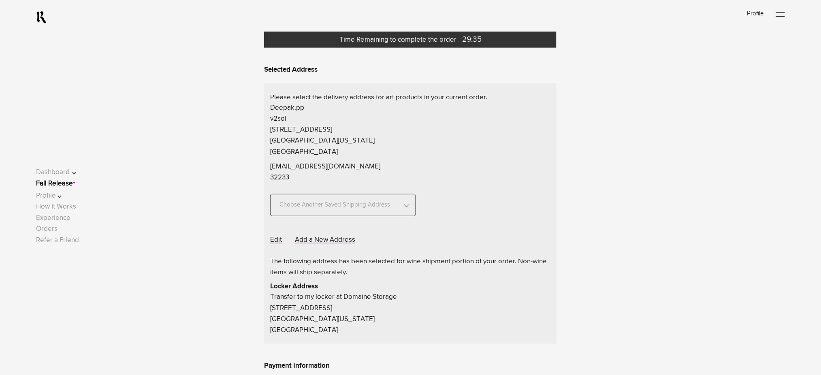
click at [378, 203] on span "Choose Another Saved Shipping Address" at bounding box center [334, 201] width 117 height 22
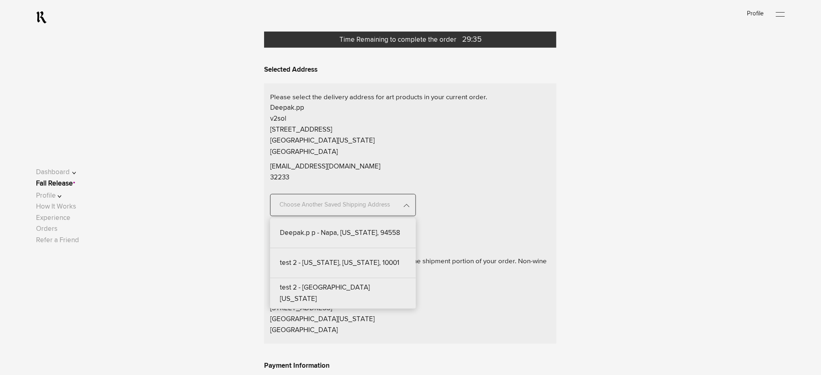
click at [342, 294] on div "test 2 - [GEOGRAPHIC_DATA][US_STATE]" at bounding box center [343, 293] width 146 height 30
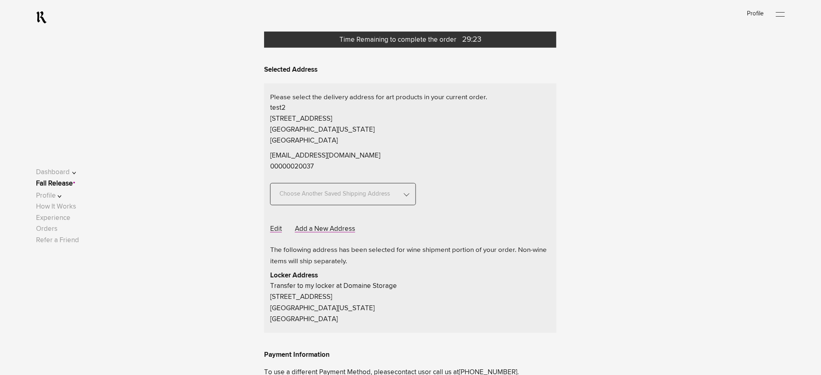
click at [387, 197] on span "Choose Another Saved Shipping Address" at bounding box center [334, 190] width 117 height 22
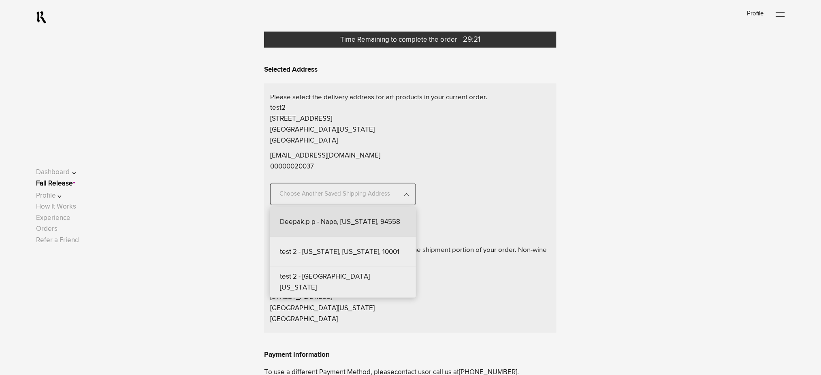
click at [375, 224] on div "Deepak.p p - Napa, [US_STATE], 94558" at bounding box center [343, 222] width 146 height 30
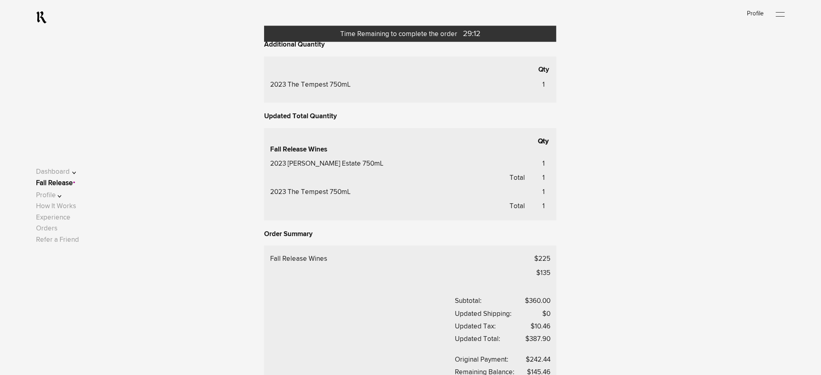
scroll to position [648, 0]
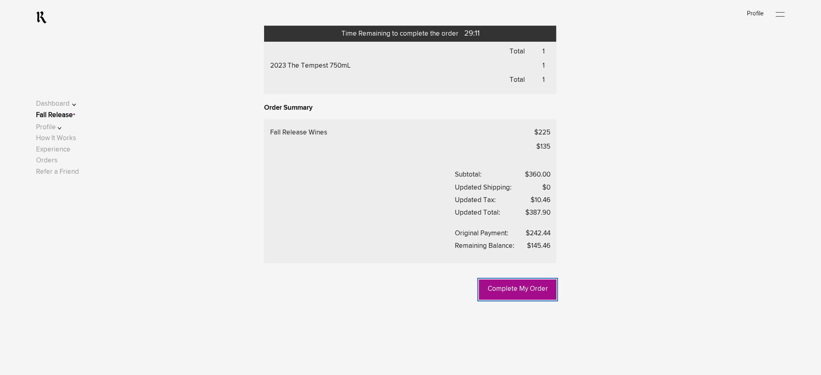
click at [519, 296] on link "Complete My Order" at bounding box center [517, 289] width 77 height 20
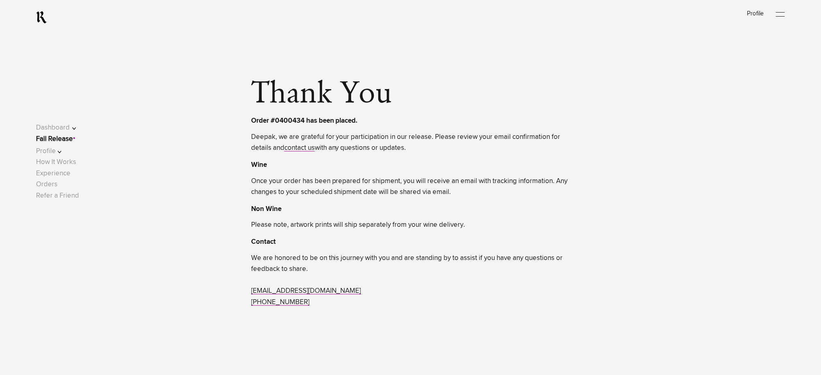
click at [68, 140] on link "Fall Release" at bounding box center [54, 139] width 37 height 7
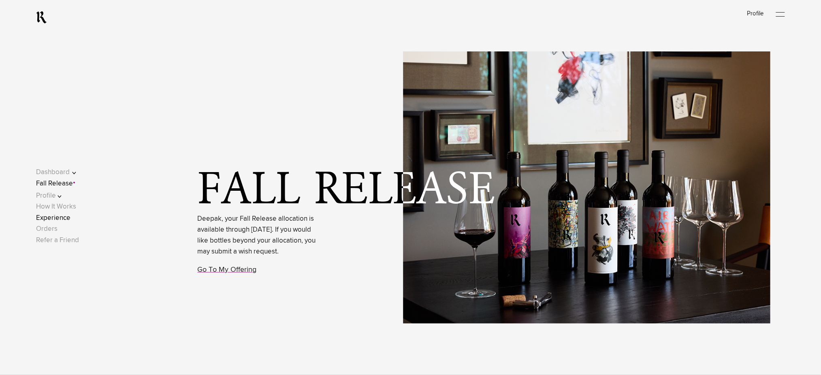
click at [67, 220] on link "Experience" at bounding box center [53, 218] width 34 height 7
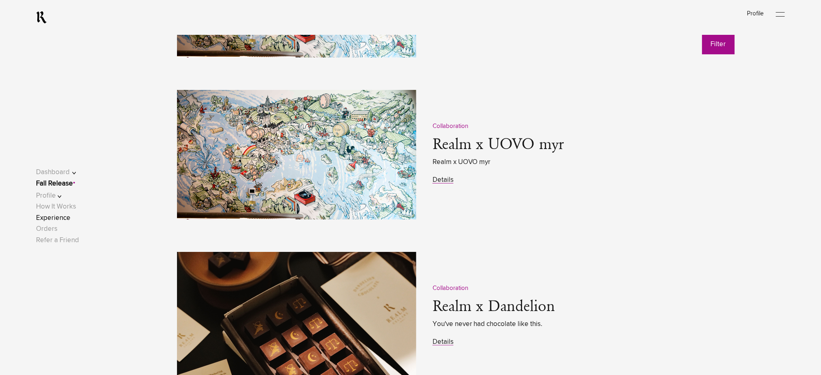
scroll to position [1134, 0]
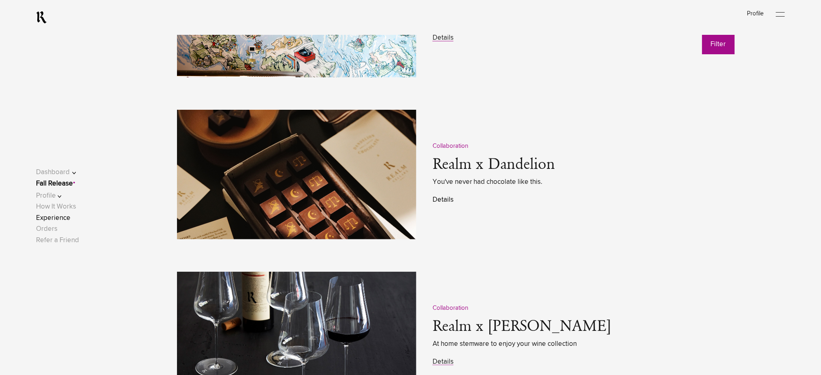
click at [448, 199] on link "Details" at bounding box center [443, 199] width 21 height 7
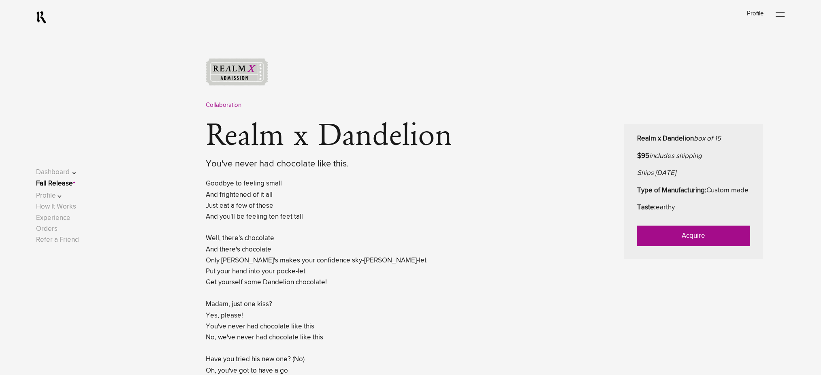
scroll to position [324, 0]
drag, startPoint x: 73, startPoint y: 183, endPoint x: 81, endPoint y: 184, distance: 7.7
click at [73, 184] on link "Fall Release" at bounding box center [54, 183] width 37 height 7
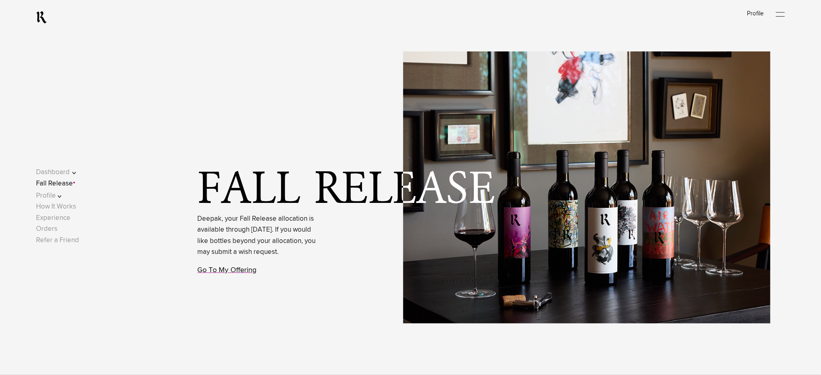
click at [238, 274] on link "Go To My Offering" at bounding box center [227, 270] width 59 height 7
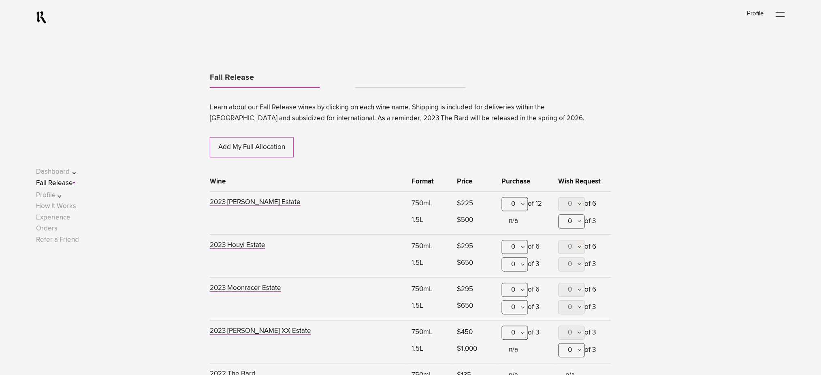
scroll to position [424, 0]
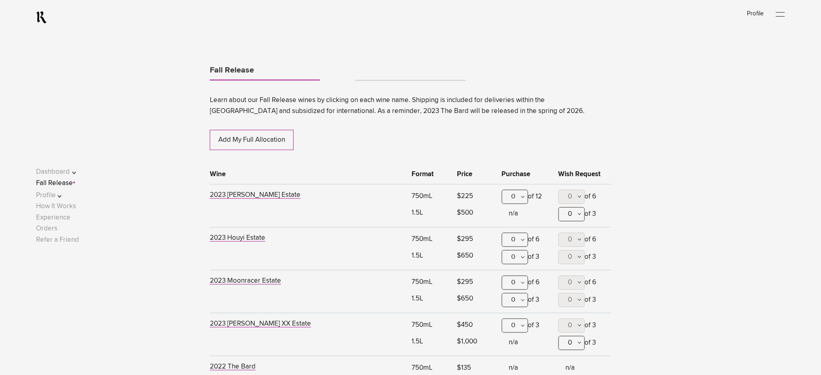
drag, startPoint x: 512, startPoint y: 201, endPoint x: 513, endPoint y: 212, distance: 11.4
click at [512, 201] on div "0" at bounding box center [515, 197] width 26 height 14
click at [515, 237] on div "1" at bounding box center [515, 237] width 26 height 20
click at [389, 75] on link "Tabs" at bounding box center [410, 77] width 110 height 6
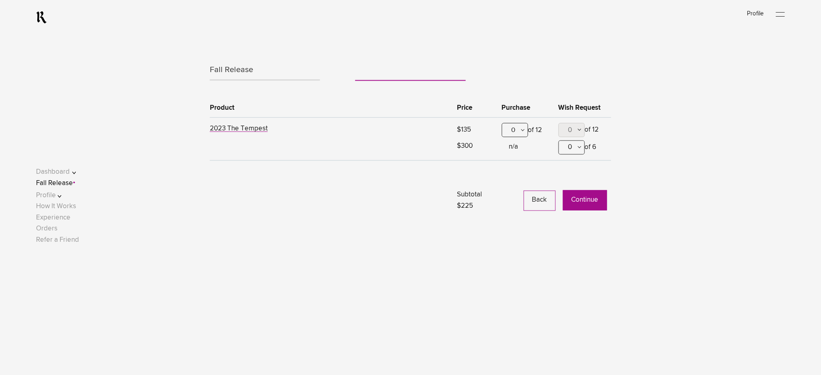
click at [510, 128] on div "0" at bounding box center [515, 130] width 26 height 14
click at [514, 177] on div "1" at bounding box center [515, 170] width 26 height 20
click at [578, 205] on button "Continue" at bounding box center [585, 200] width 44 height 20
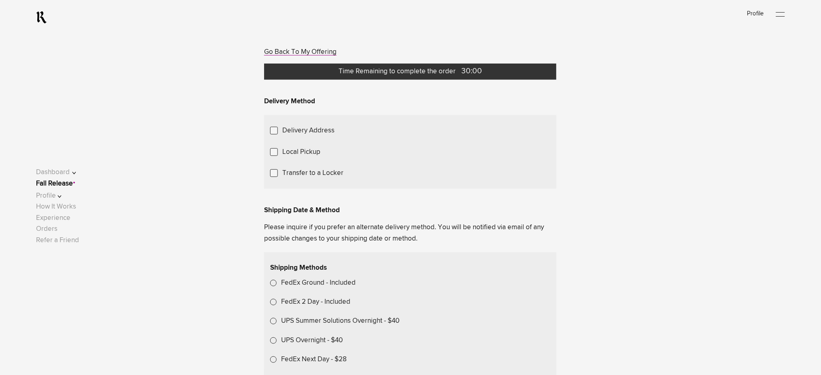
scroll to position [108, 0]
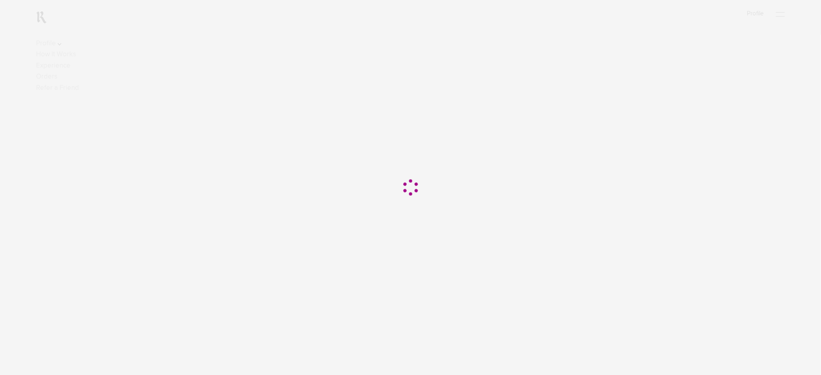
click at [308, 281] on div at bounding box center [410, 187] width 821 height 375
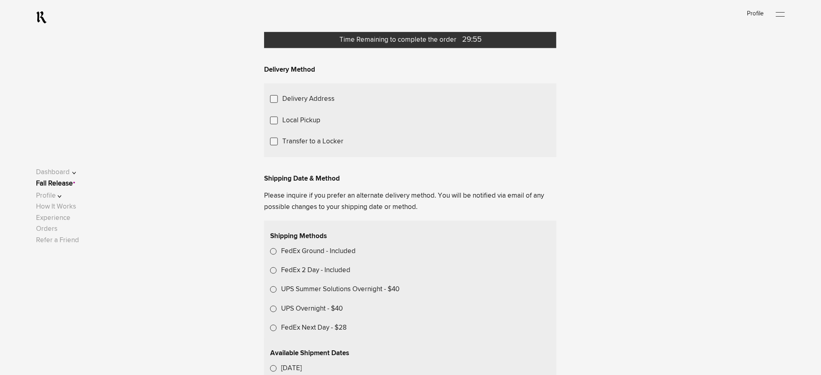
click at [307, 126] on label "Local Pickup" at bounding box center [301, 120] width 38 height 11
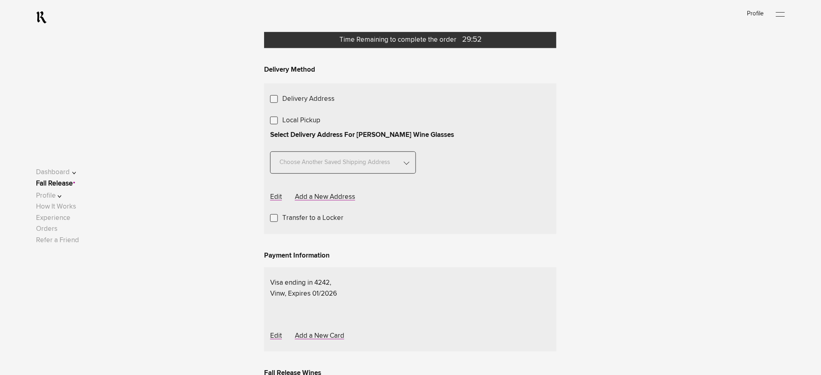
click at [364, 169] on span "Choose Another Saved Shipping Address" at bounding box center [334, 158] width 117 height 22
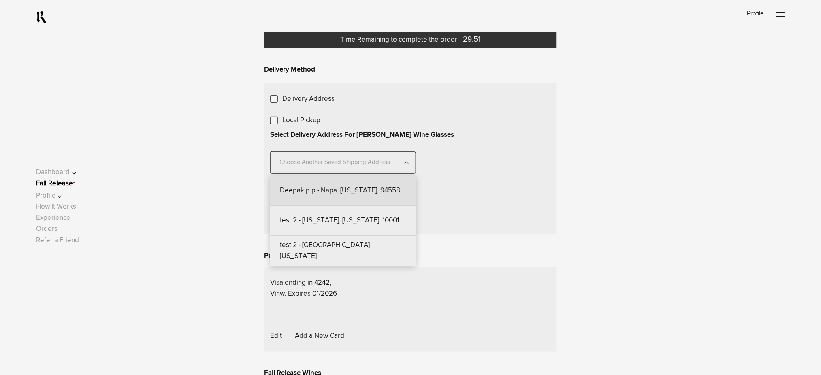
click at [355, 206] on div "Deepak.p p - Napa, [US_STATE], 94558" at bounding box center [343, 191] width 146 height 30
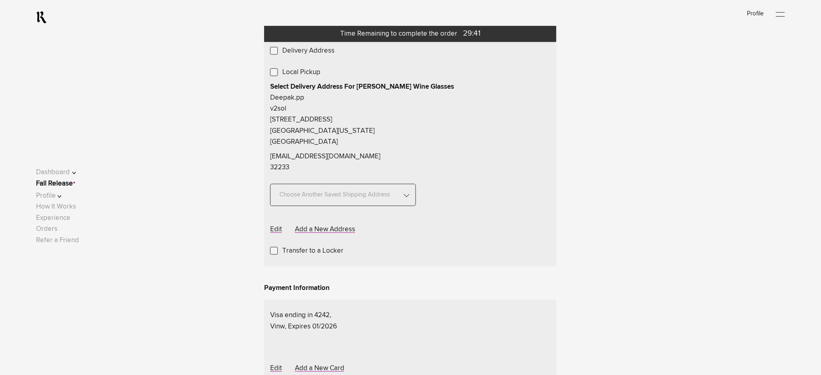
scroll to position [216, 0]
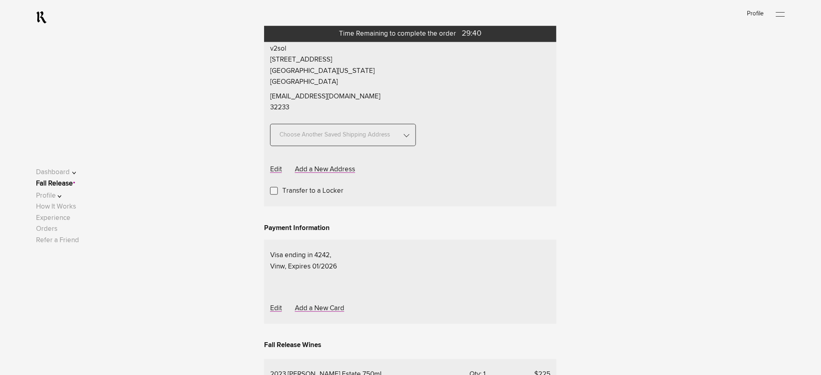
click at [358, 142] on span "Choose Another Saved Shipping Address" at bounding box center [334, 130] width 117 height 22
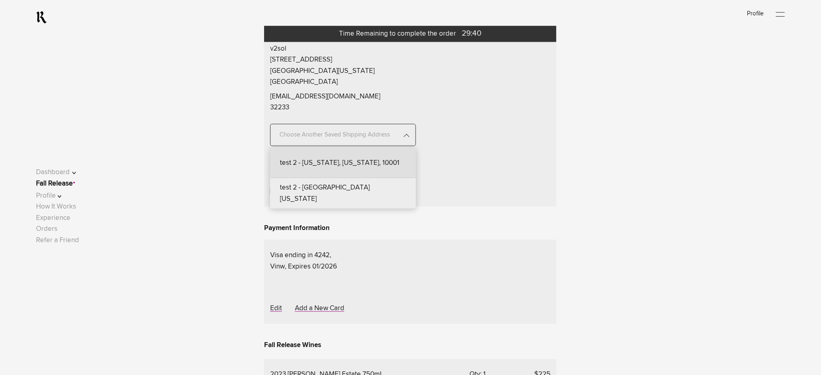
click at [355, 178] on div "test 2 - [US_STATE], [US_STATE], 10001" at bounding box center [343, 163] width 146 height 30
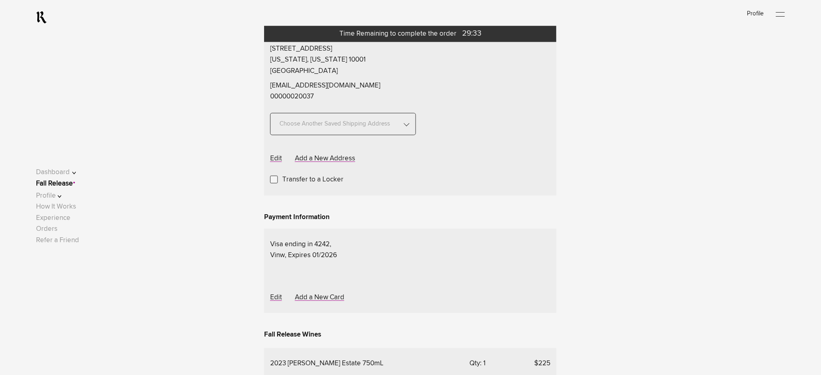
click at [341, 131] on span "Choose Another Saved Shipping Address" at bounding box center [334, 120] width 117 height 22
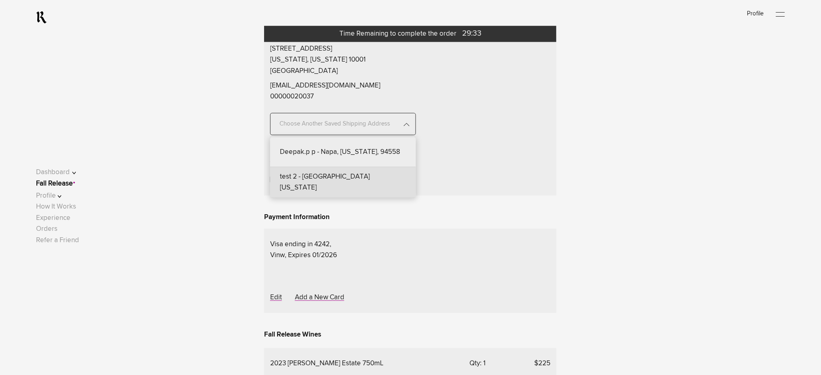
click at [331, 198] on div "test 2 - [GEOGRAPHIC_DATA][US_STATE]" at bounding box center [343, 182] width 146 height 30
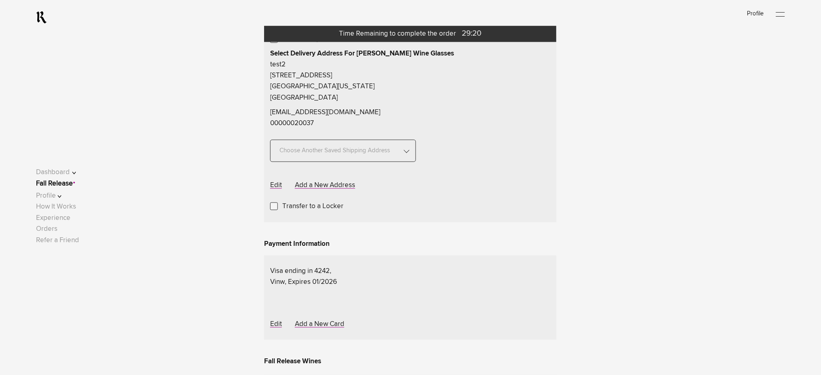
scroll to position [54, 0]
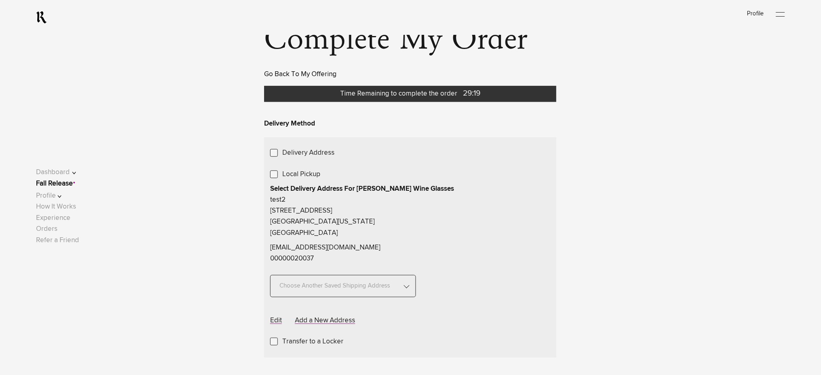
click at [294, 75] on link "Go Back To My Offering" at bounding box center [300, 74] width 73 height 7
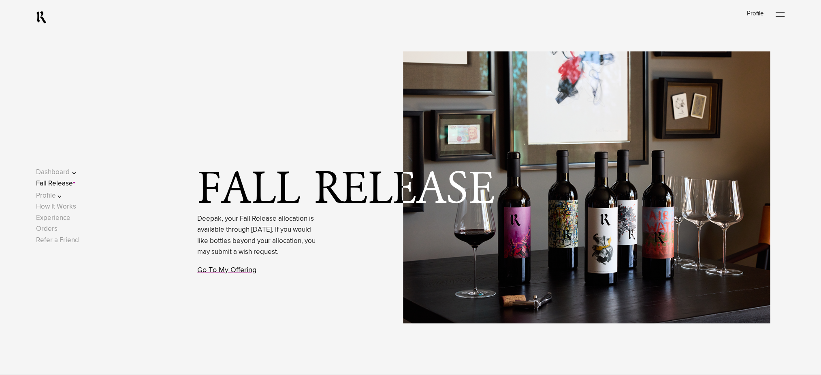
click at [226, 274] on link "Go To My Offering" at bounding box center [227, 270] width 59 height 7
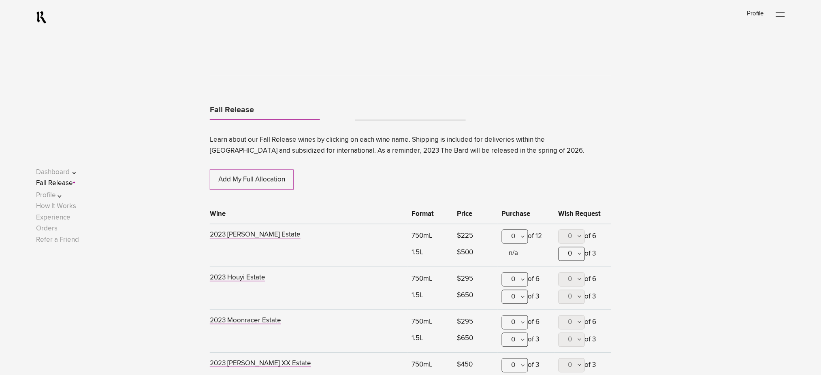
scroll to position [424, 0]
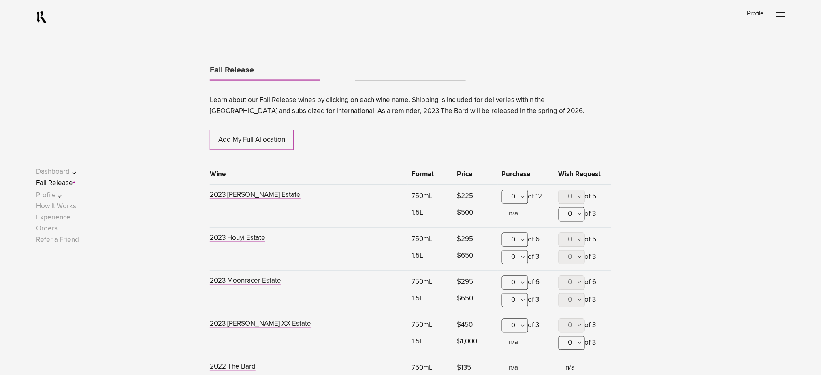
click at [520, 192] on div "0" at bounding box center [515, 197] width 26 height 14
click at [510, 232] on div "1" at bounding box center [515, 237] width 26 height 20
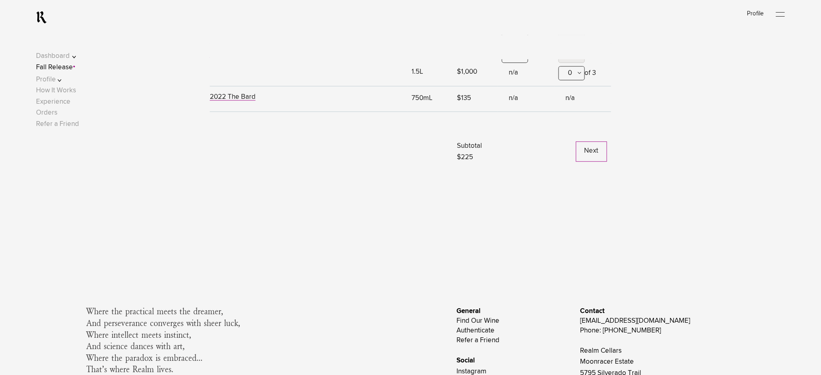
click at [588, 158] on button "Next" at bounding box center [591, 151] width 31 height 20
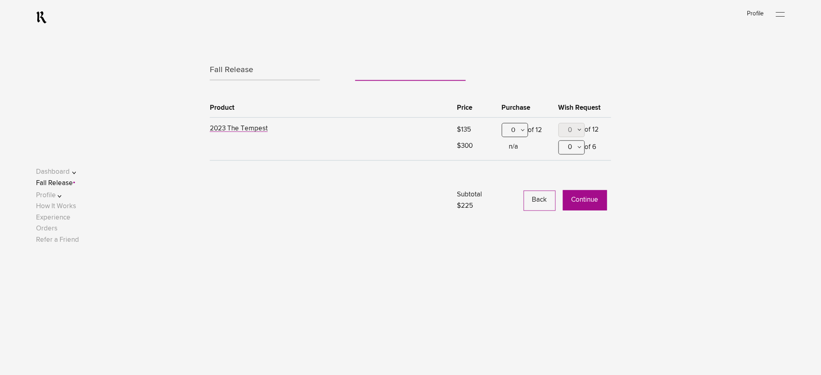
click at [574, 198] on button "Continue" at bounding box center [585, 200] width 44 height 20
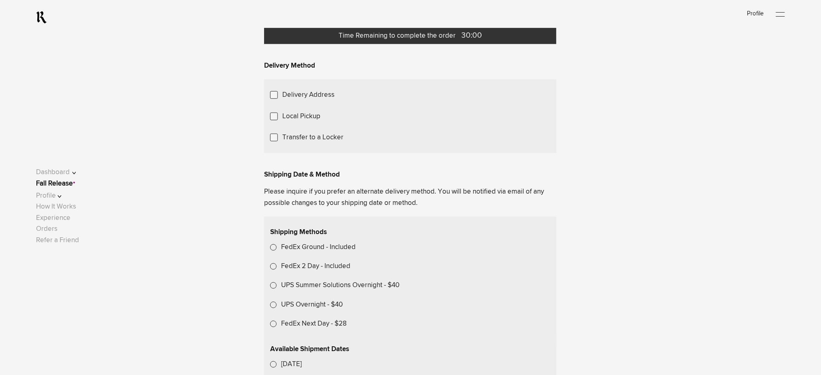
scroll to position [162, 0]
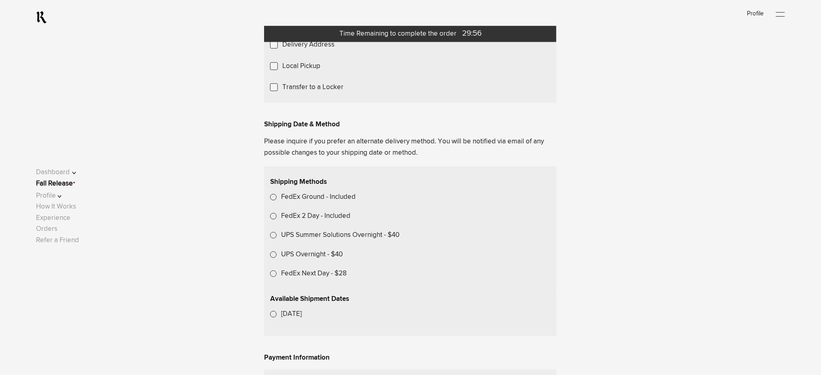
click at [301, 72] on label "Local Pickup" at bounding box center [301, 66] width 38 height 11
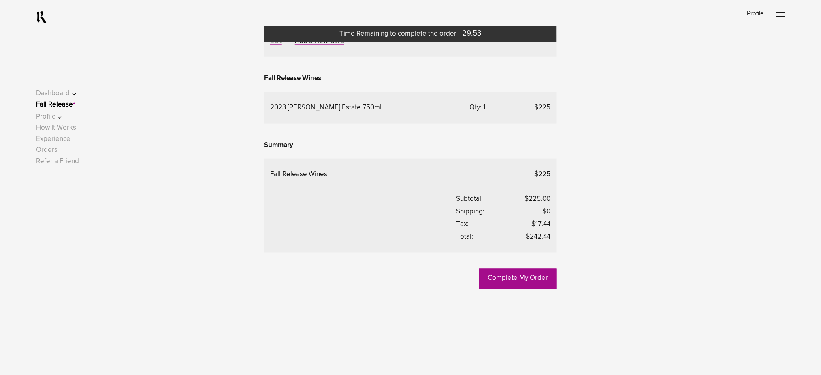
scroll to position [378, 0]
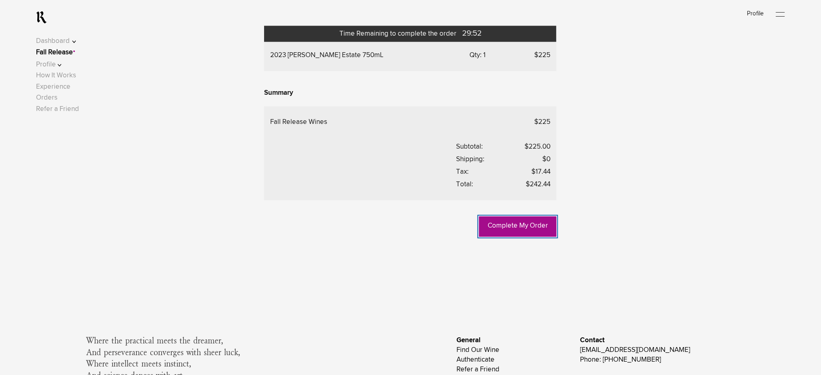
click at [506, 237] on link "Complete My Order" at bounding box center [517, 227] width 77 height 20
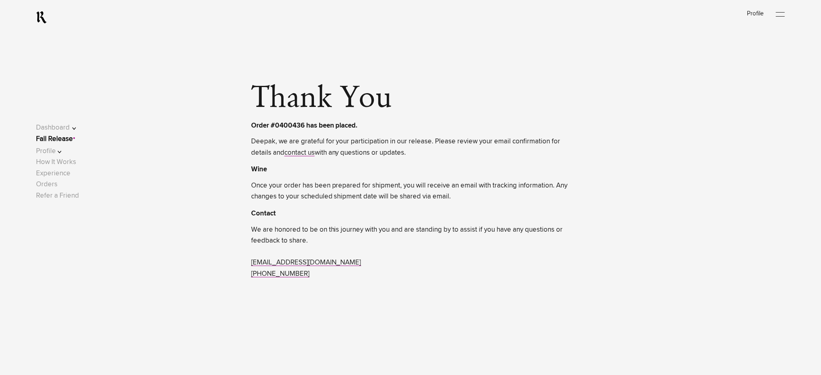
click at [73, 138] on link "Fall Release" at bounding box center [54, 139] width 37 height 7
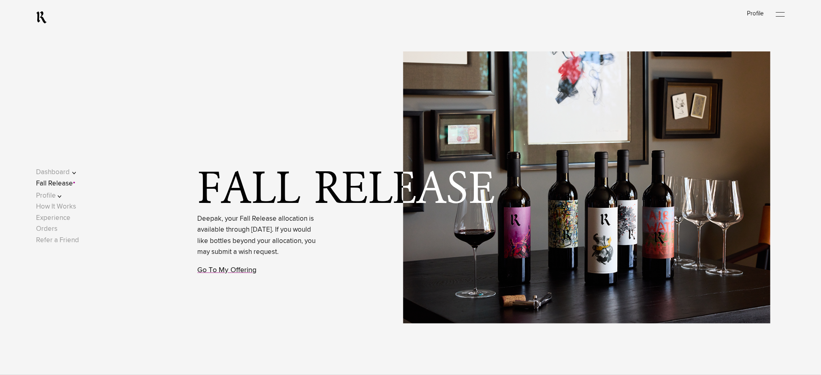
click at [228, 274] on link "Go To My Offering" at bounding box center [227, 270] width 59 height 7
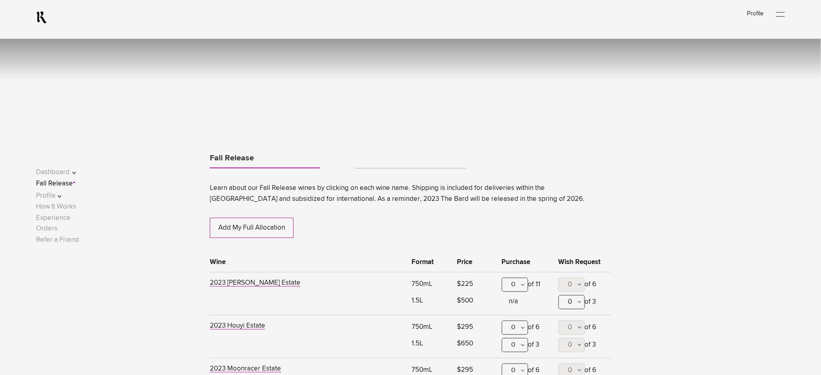
scroll to position [424, 0]
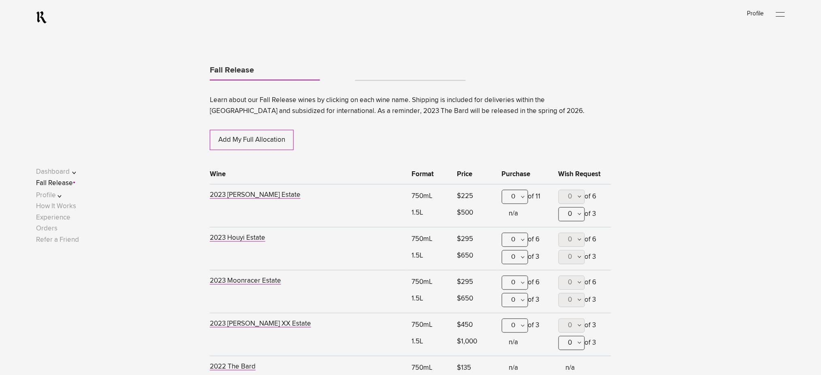
click at [360, 76] on link "Tabs" at bounding box center [410, 77] width 110 height 6
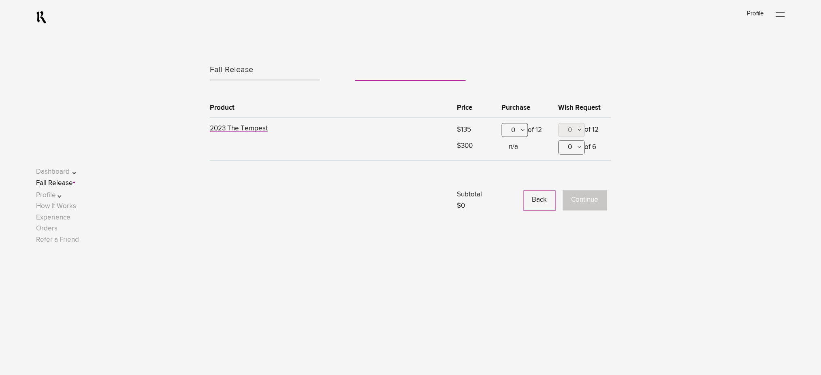
drag, startPoint x: 515, startPoint y: 132, endPoint x: 512, endPoint y: 145, distance: 12.9
click at [514, 133] on div "0" at bounding box center [515, 130] width 26 height 14
click at [512, 166] on div "1" at bounding box center [515, 170] width 26 height 20
click at [587, 207] on button "Continue" at bounding box center [585, 200] width 44 height 20
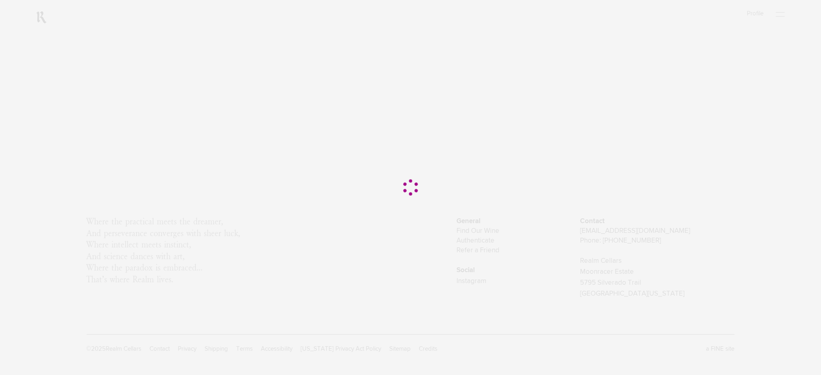
scroll to position [0, 0]
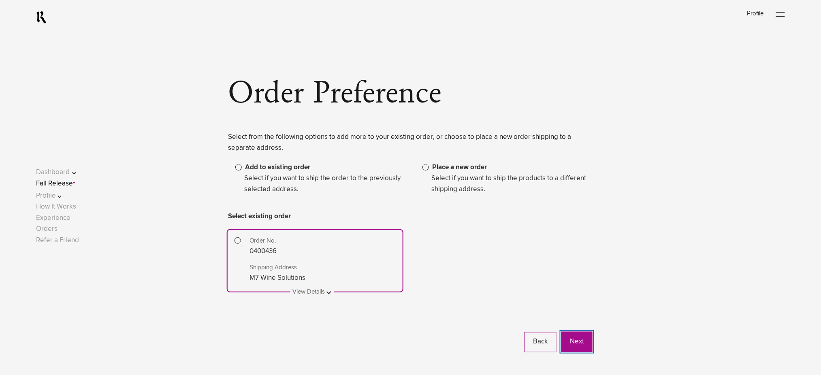
click at [581, 341] on button "Next" at bounding box center [576, 342] width 31 height 20
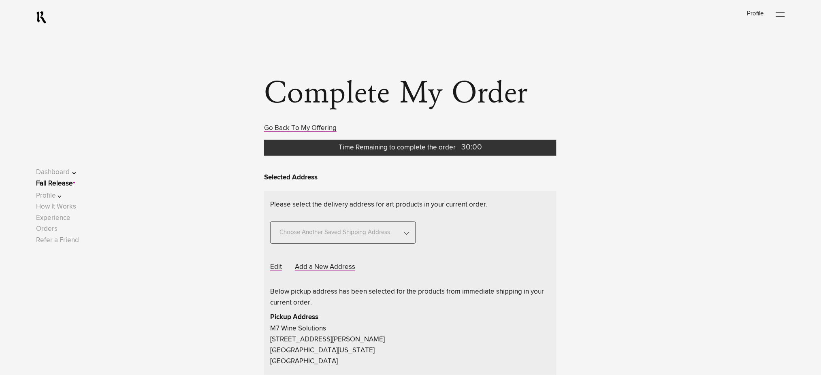
scroll to position [108, 0]
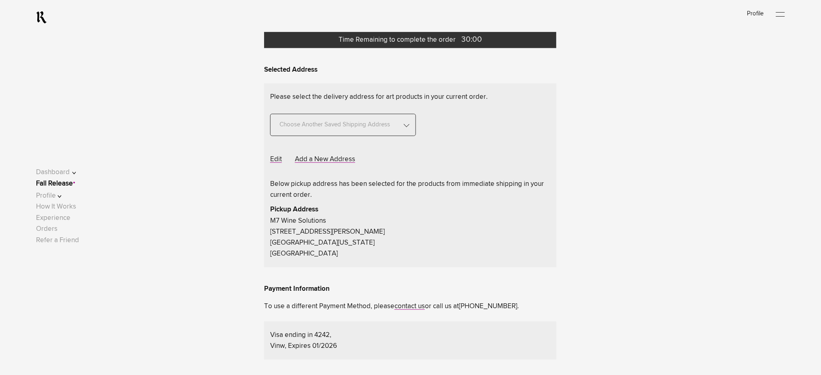
click at [403, 126] on div "Choose Another Saved Shipping Address" at bounding box center [343, 125] width 146 height 22
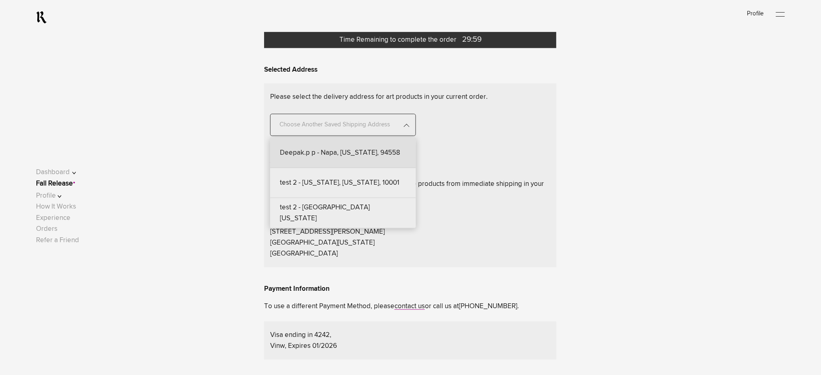
click at [386, 151] on div "Deepak.p p - Napa, [US_STATE], 94558" at bounding box center [343, 153] width 146 height 30
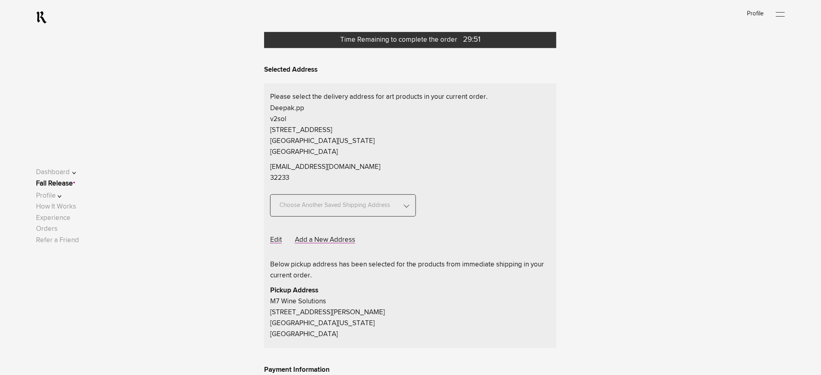
click at [343, 205] on span "Choose Another Saved Shipping Address" at bounding box center [334, 201] width 117 height 22
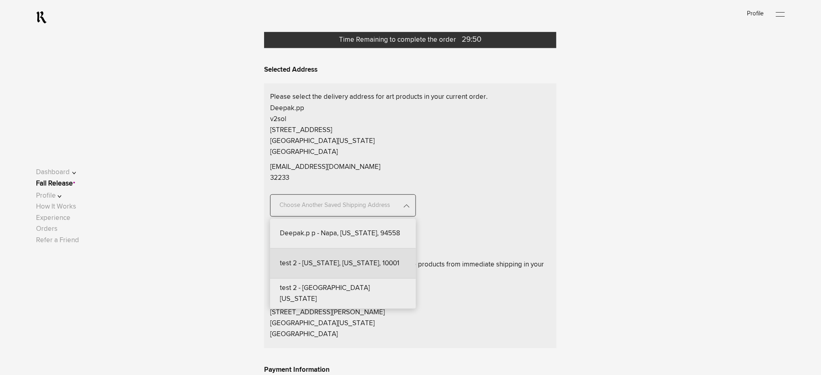
click at [341, 258] on div "test 2 - [US_STATE], [US_STATE], 10001" at bounding box center [343, 264] width 146 height 30
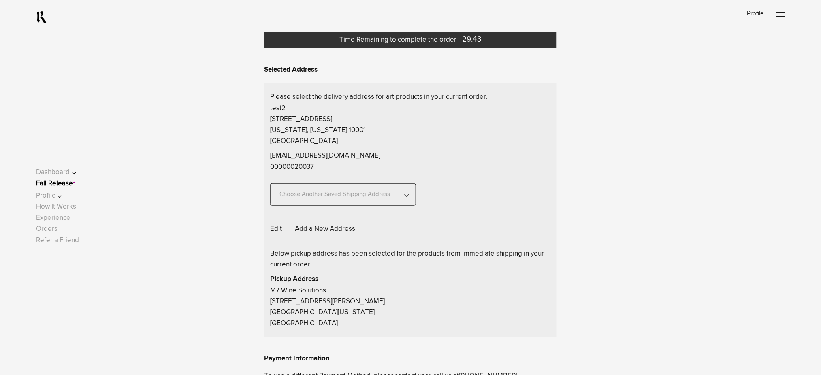
click at [357, 194] on span "Choose Another Saved Shipping Address" at bounding box center [334, 190] width 117 height 22
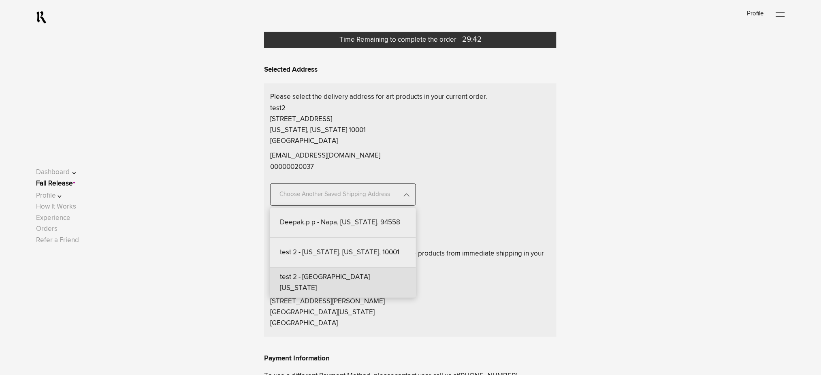
click at [336, 283] on div "test 2 - [GEOGRAPHIC_DATA][US_STATE]" at bounding box center [343, 283] width 146 height 30
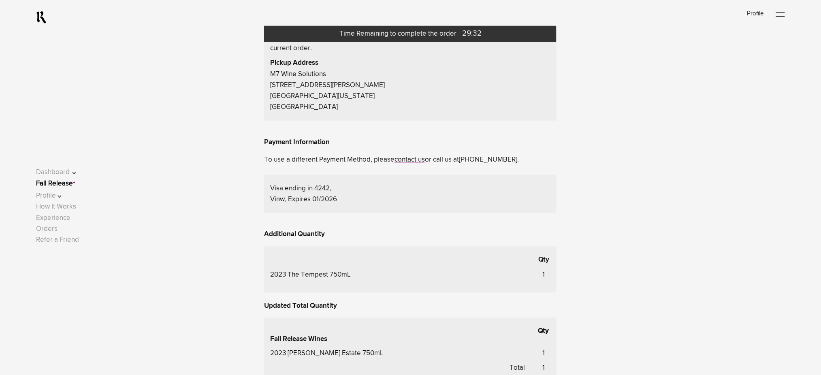
scroll to position [594, 0]
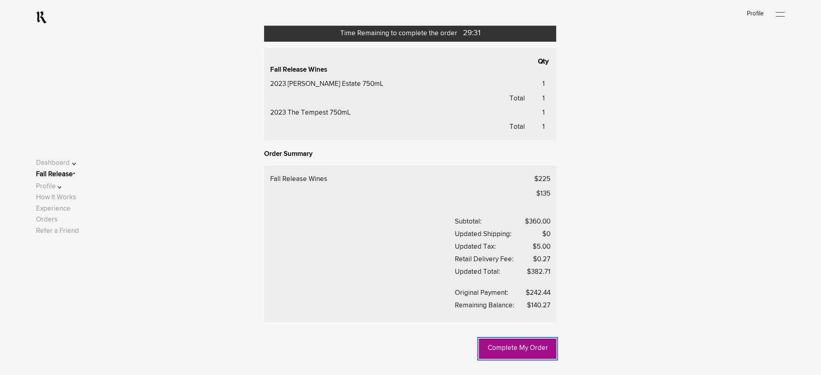
click at [516, 351] on link "Complete My Order" at bounding box center [517, 349] width 77 height 20
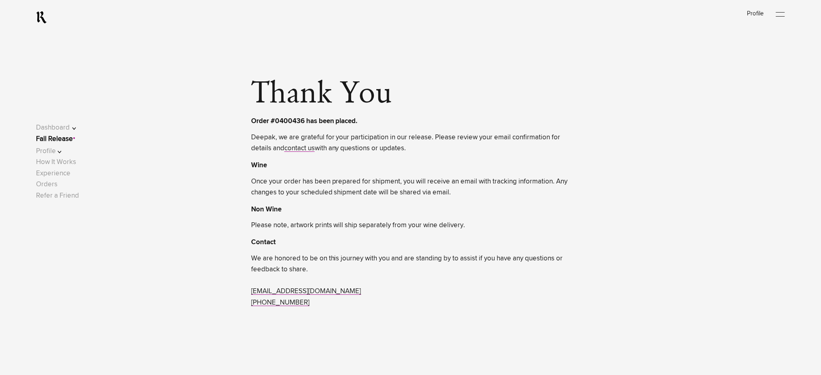
click at [72, 136] on link "Fall Release" at bounding box center [54, 139] width 37 height 7
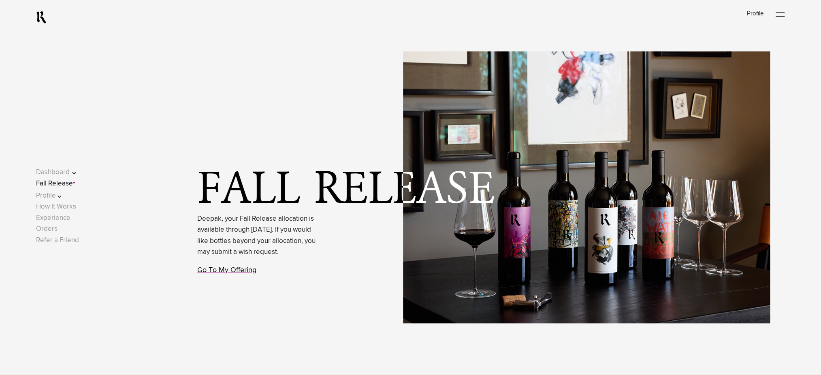
click at [233, 274] on link "Go To My Offering" at bounding box center [227, 270] width 59 height 7
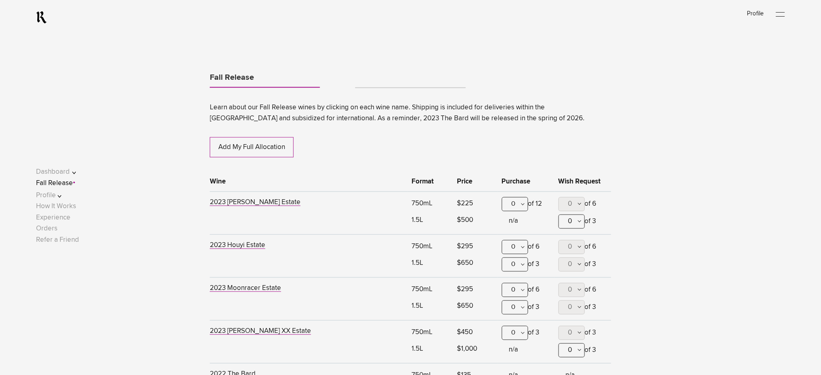
scroll to position [424, 0]
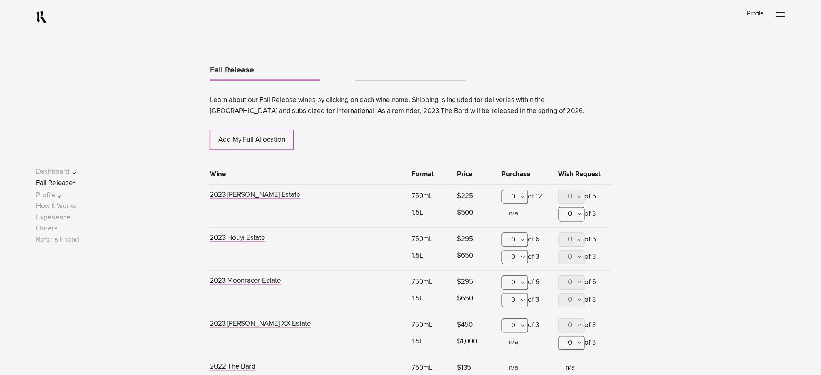
click at [520, 197] on div "0" at bounding box center [515, 197] width 26 height 14
click at [512, 240] on div "1" at bounding box center [515, 237] width 26 height 20
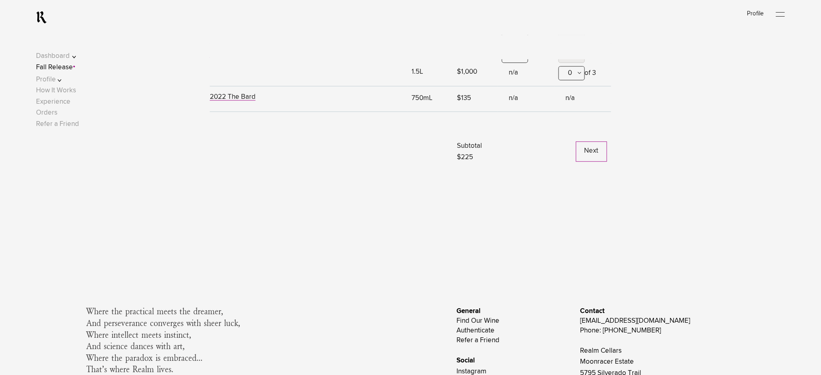
click at [595, 161] on button "Next" at bounding box center [591, 151] width 31 height 20
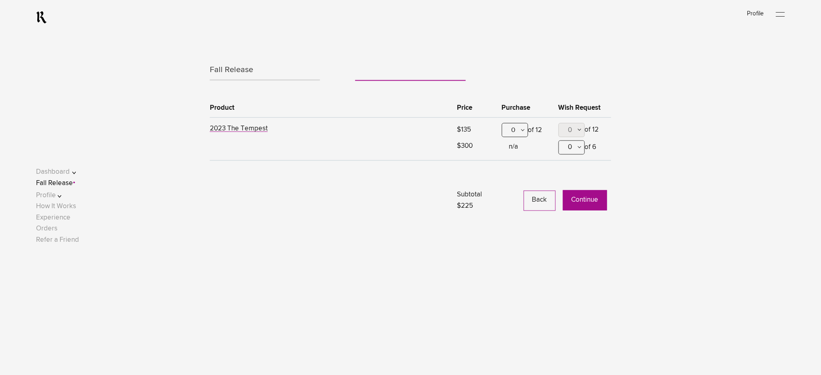
click at [580, 197] on button "Continue" at bounding box center [585, 200] width 44 height 20
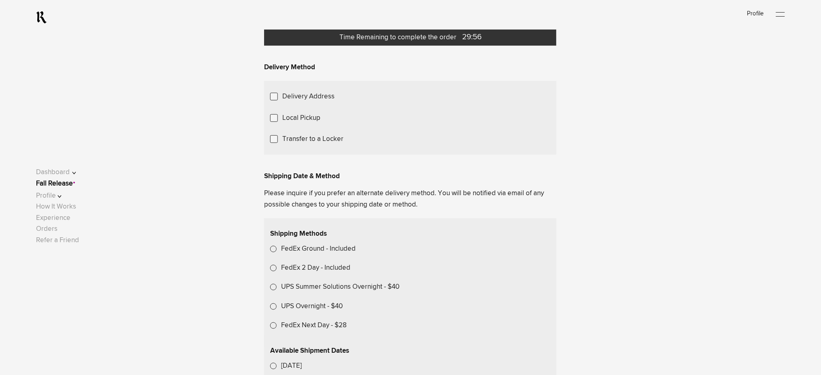
scroll to position [162, 0]
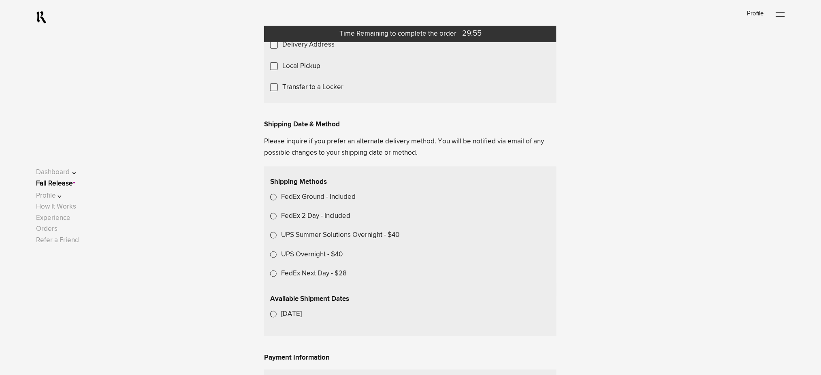
click at [314, 93] on label "Transfer to a Locker" at bounding box center [312, 87] width 61 height 11
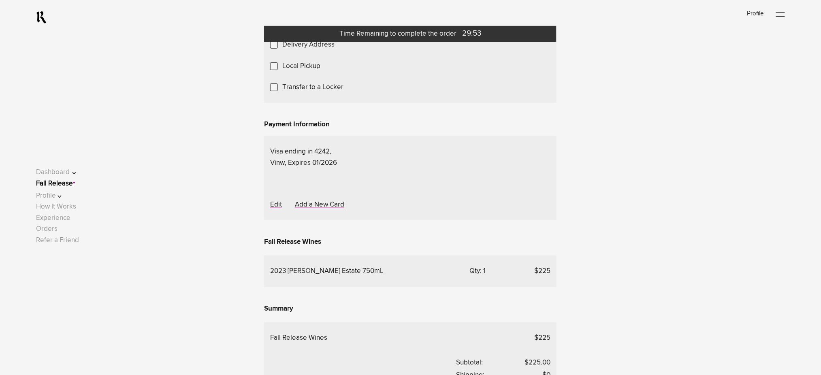
click at [0, 0] on div "Choose A Locker Location" at bounding box center [0, 0] width 0 height 0
click at [0, 0] on div "Transfer to my locker at Domaine Storage" at bounding box center [0, 0] width 0 height 0
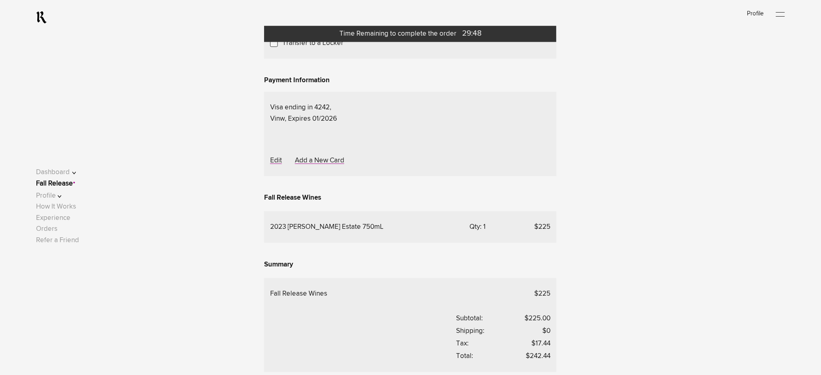
scroll to position [378, 0]
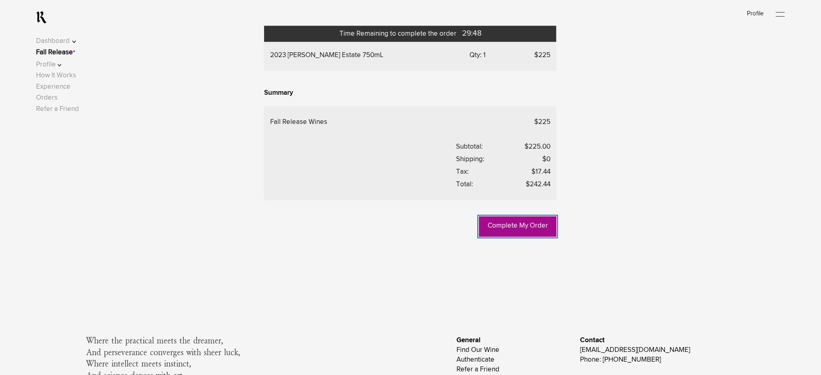
click at [506, 237] on link "Complete My Order" at bounding box center [517, 227] width 77 height 20
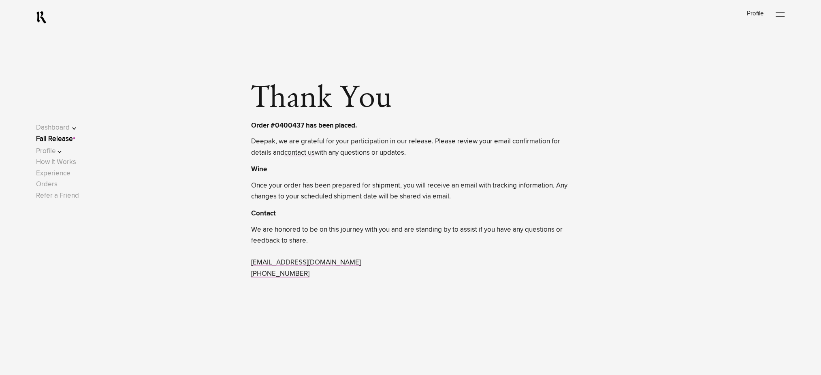
click at [66, 140] on link "Fall Release" at bounding box center [54, 139] width 37 height 7
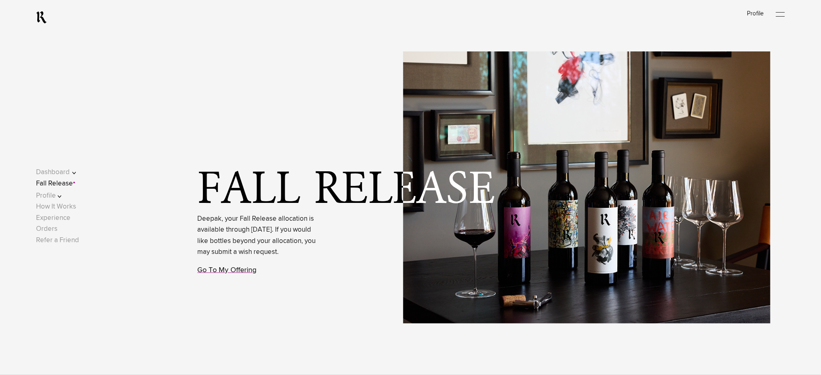
click at [235, 274] on link "Go To My Offering" at bounding box center [227, 270] width 59 height 7
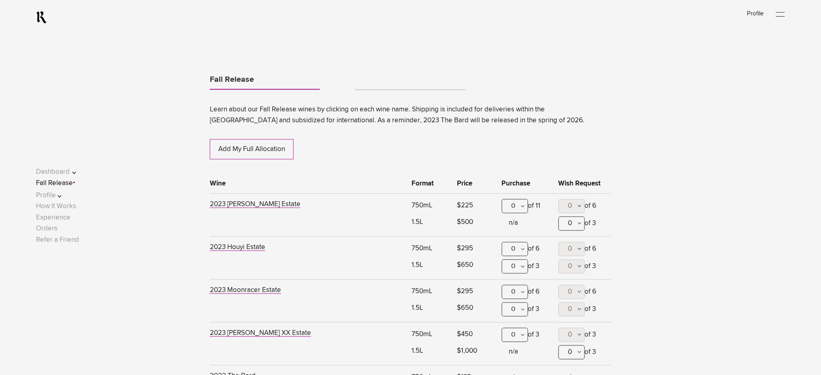
scroll to position [424, 0]
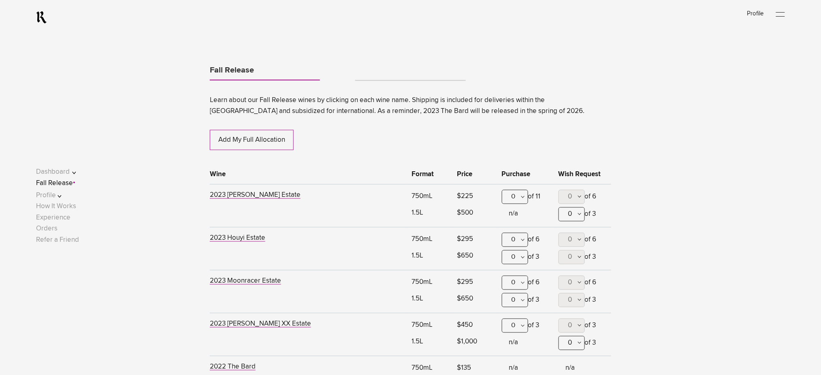
click at [373, 76] on link "Tabs" at bounding box center [410, 77] width 110 height 6
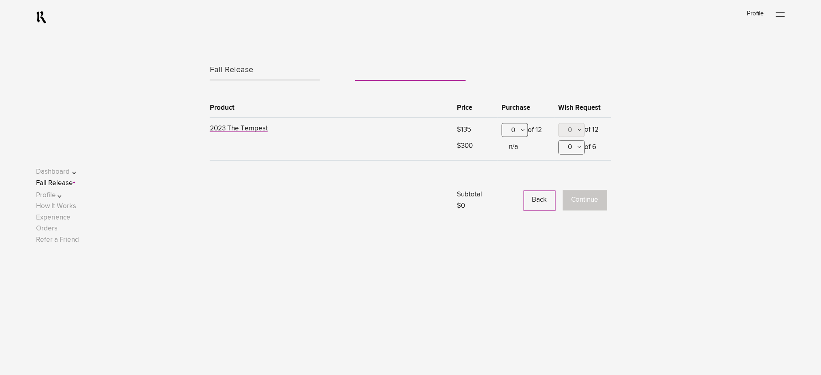
click at [505, 132] on div "0" at bounding box center [515, 130] width 26 height 14
click at [514, 175] on div "1" at bounding box center [515, 170] width 26 height 20
click at [578, 204] on button "Continue" at bounding box center [585, 200] width 44 height 20
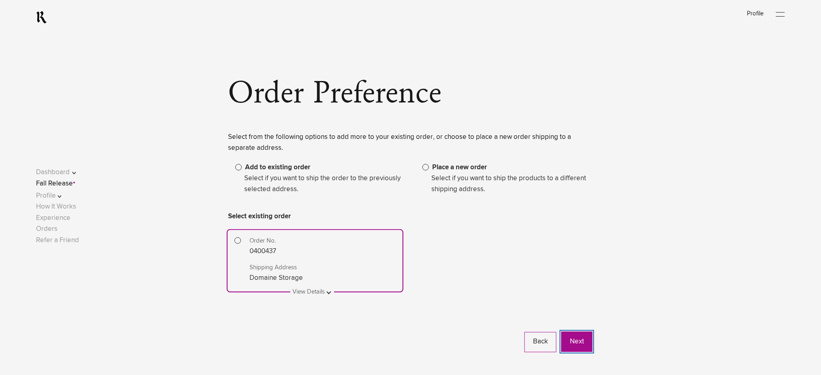
click at [581, 346] on button "Next" at bounding box center [576, 342] width 31 height 20
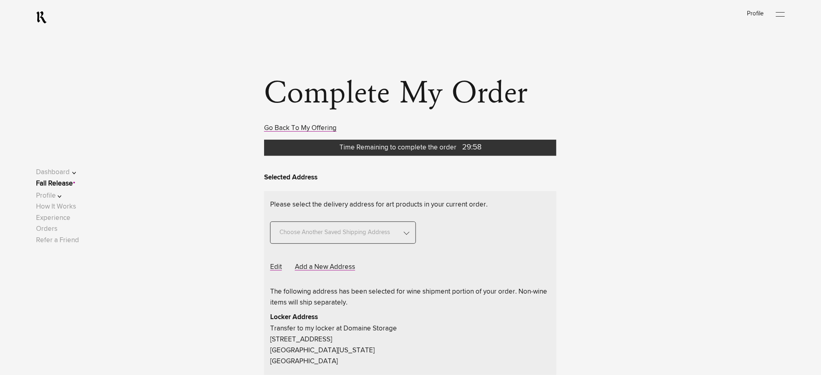
click at [387, 229] on span "Choose Another Saved Shipping Address" at bounding box center [334, 228] width 117 height 22
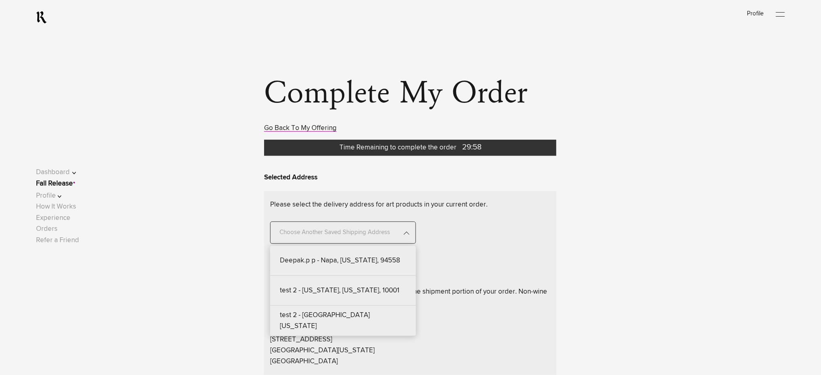
click at [355, 321] on div "test 2 - [GEOGRAPHIC_DATA][US_STATE]" at bounding box center [343, 321] width 146 height 30
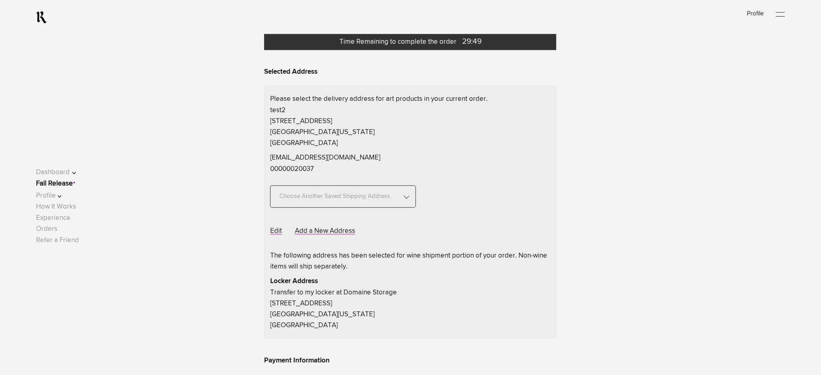
scroll to position [108, 0]
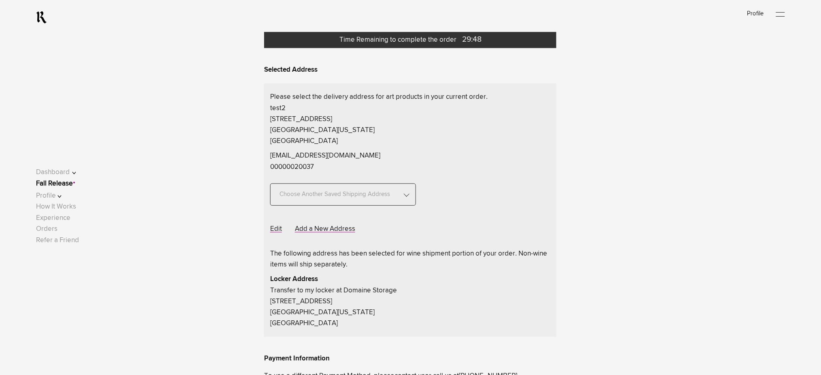
click at [353, 191] on span "Choose Another Saved Shipping Address" at bounding box center [334, 190] width 117 height 22
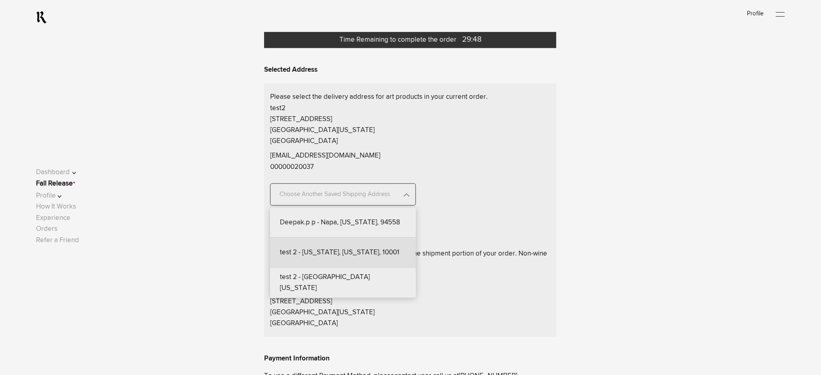
click at [343, 250] on div "test 2 - [US_STATE], [US_STATE], 10001" at bounding box center [343, 253] width 146 height 30
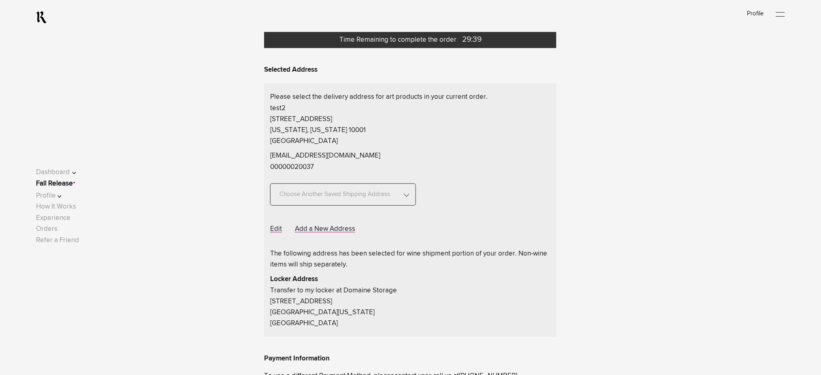
click at [346, 198] on span "Choose Another Saved Shipping Address" at bounding box center [334, 190] width 117 height 22
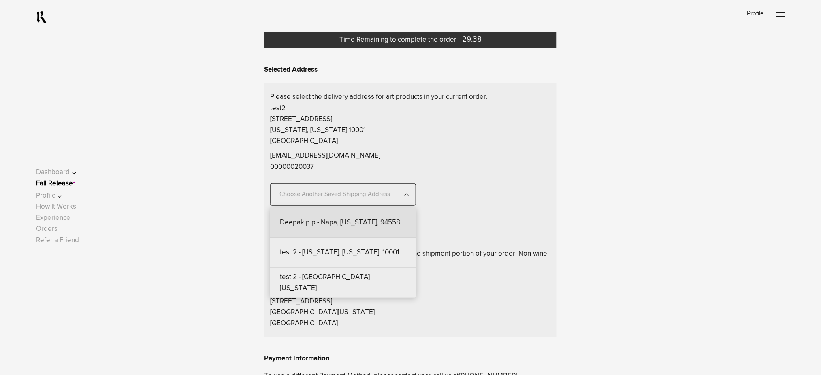
click at [342, 220] on div "Deepak.p p - Napa, [US_STATE], 94558" at bounding box center [343, 223] width 146 height 30
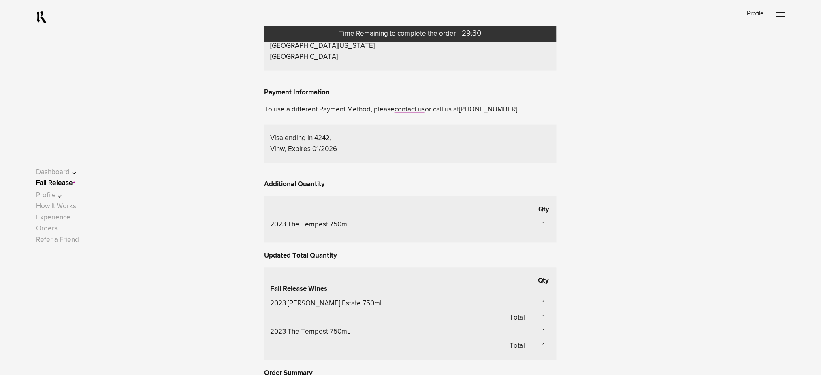
scroll to position [594, 0]
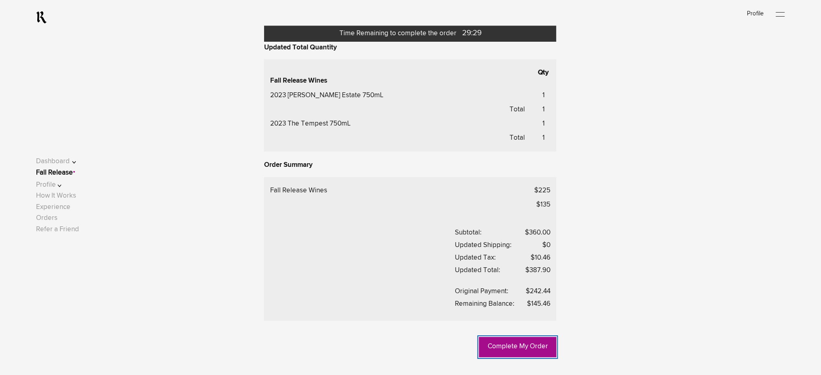
click at [520, 354] on link "Complete My Order" at bounding box center [517, 347] width 77 height 20
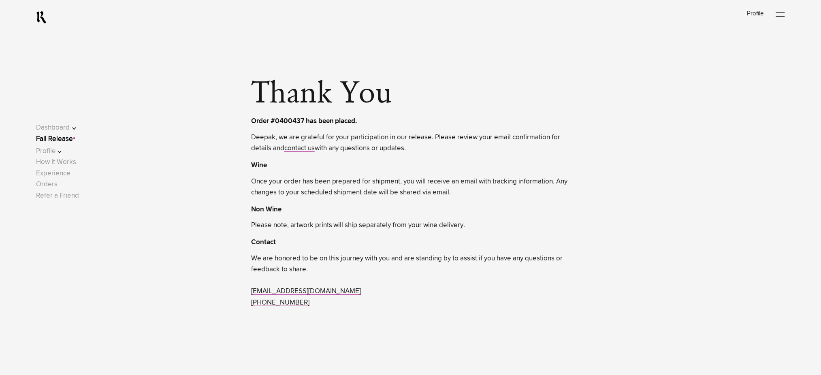
click at [70, 141] on link "Fall Release" at bounding box center [54, 139] width 37 height 7
